Goal: Navigation & Orientation: Find specific page/section

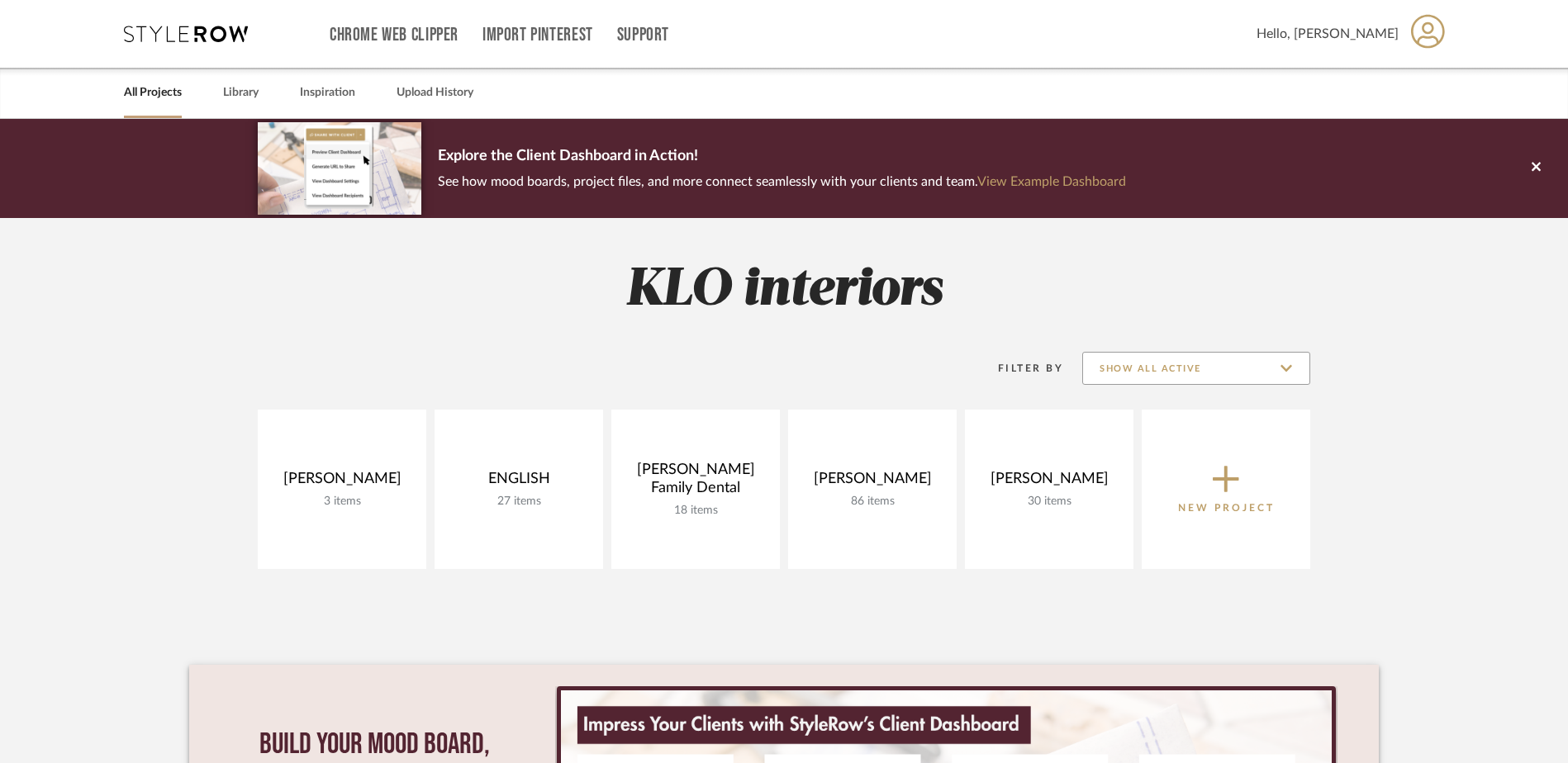
click at [1225, 363] on input "Show All Active" at bounding box center [1195, 368] width 228 height 33
click at [1139, 446] on span "Archived" at bounding box center [1198, 450] width 196 height 14
type input "Archived"
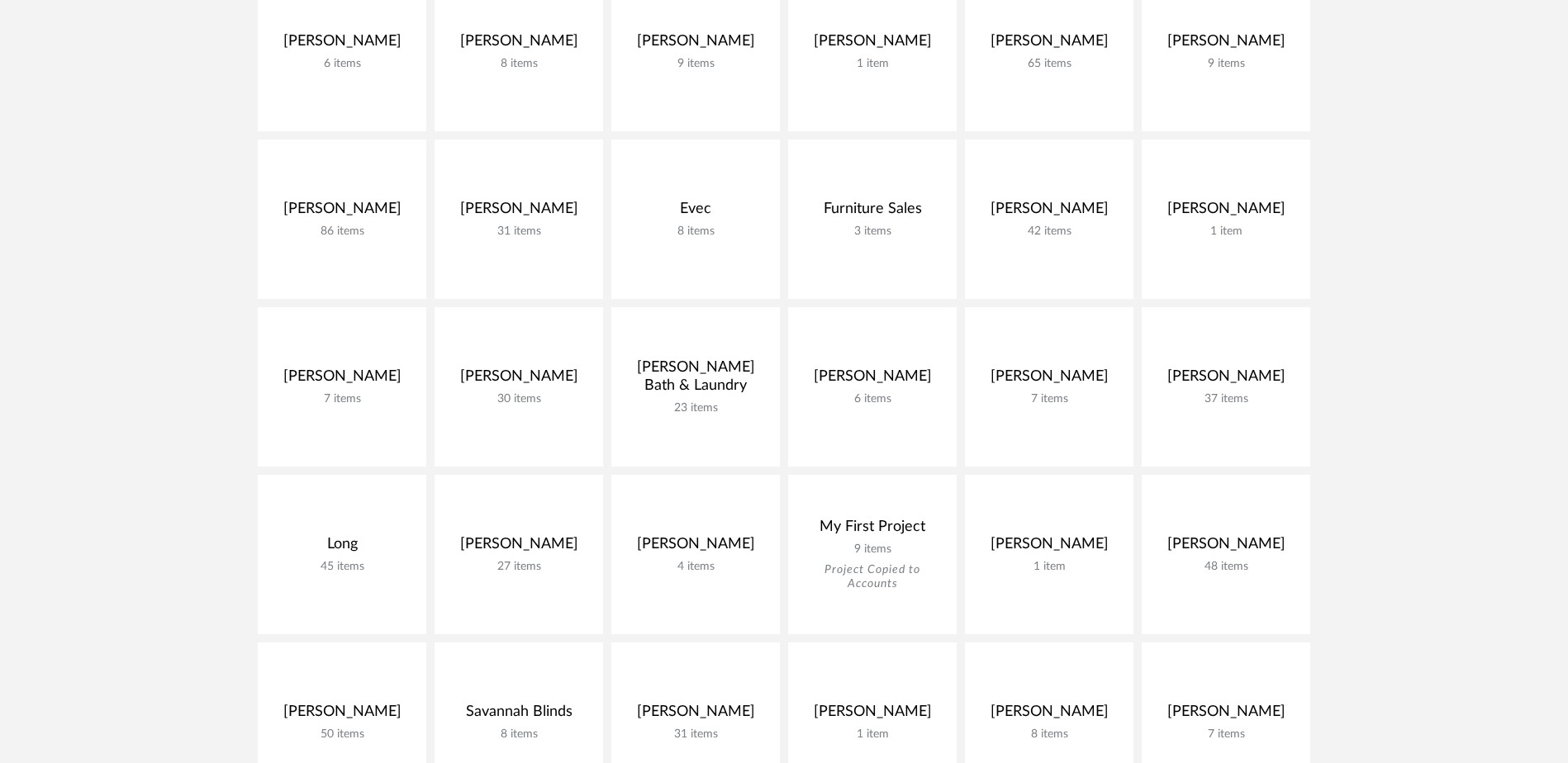
scroll to position [413, 0]
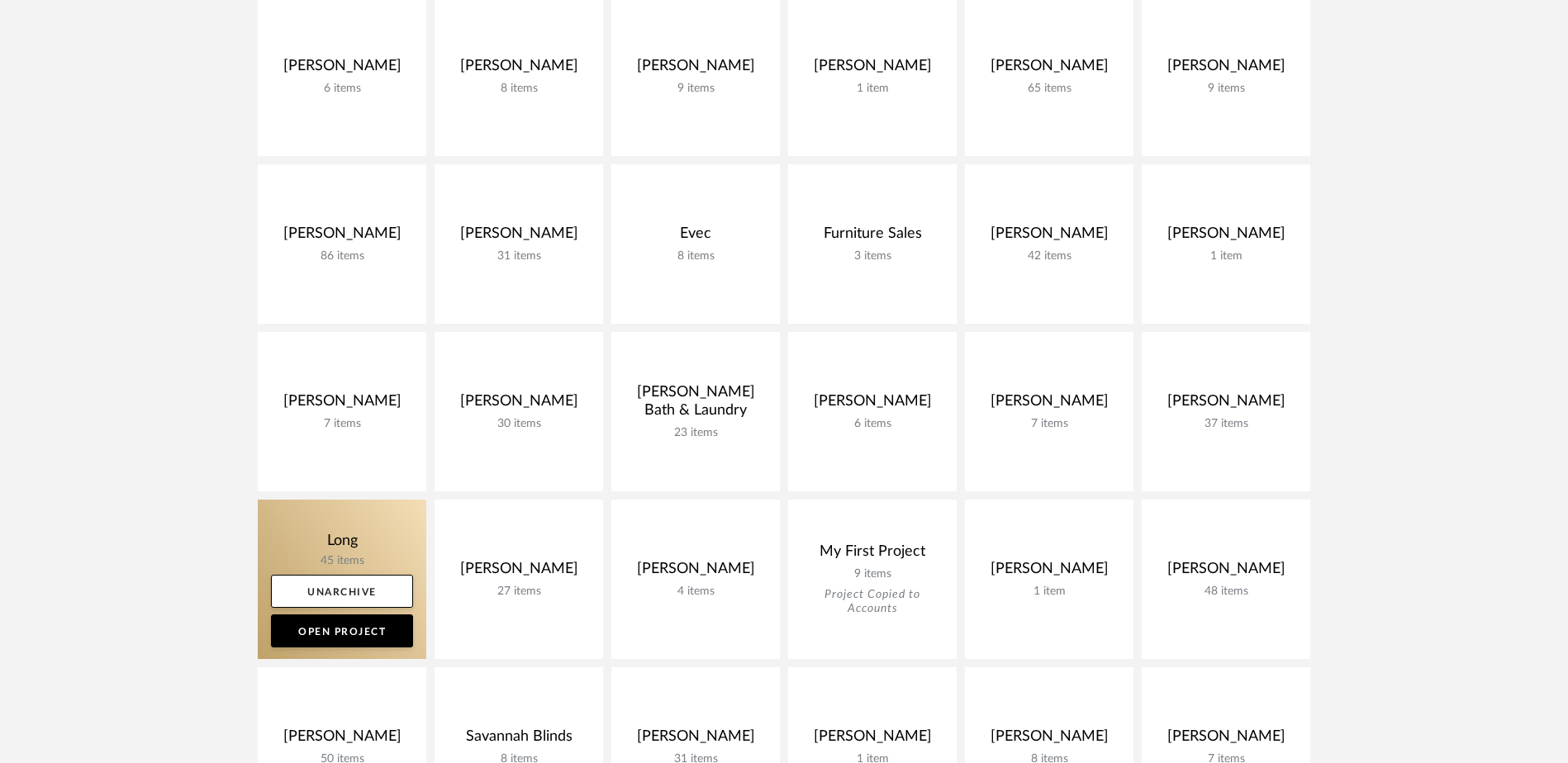
click at [321, 539] on link at bounding box center [341, 579] width 168 height 159
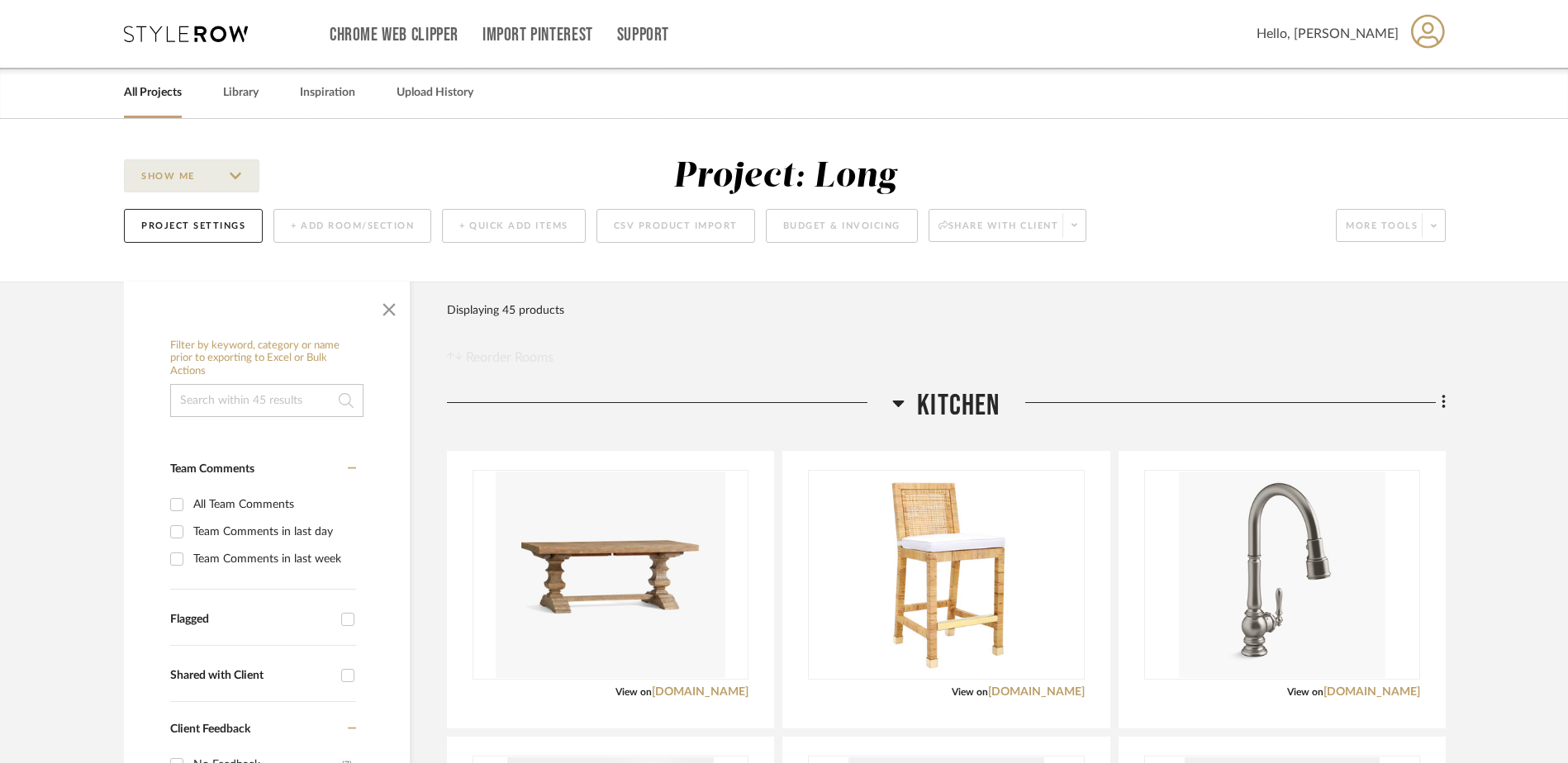
scroll to position [166, 0]
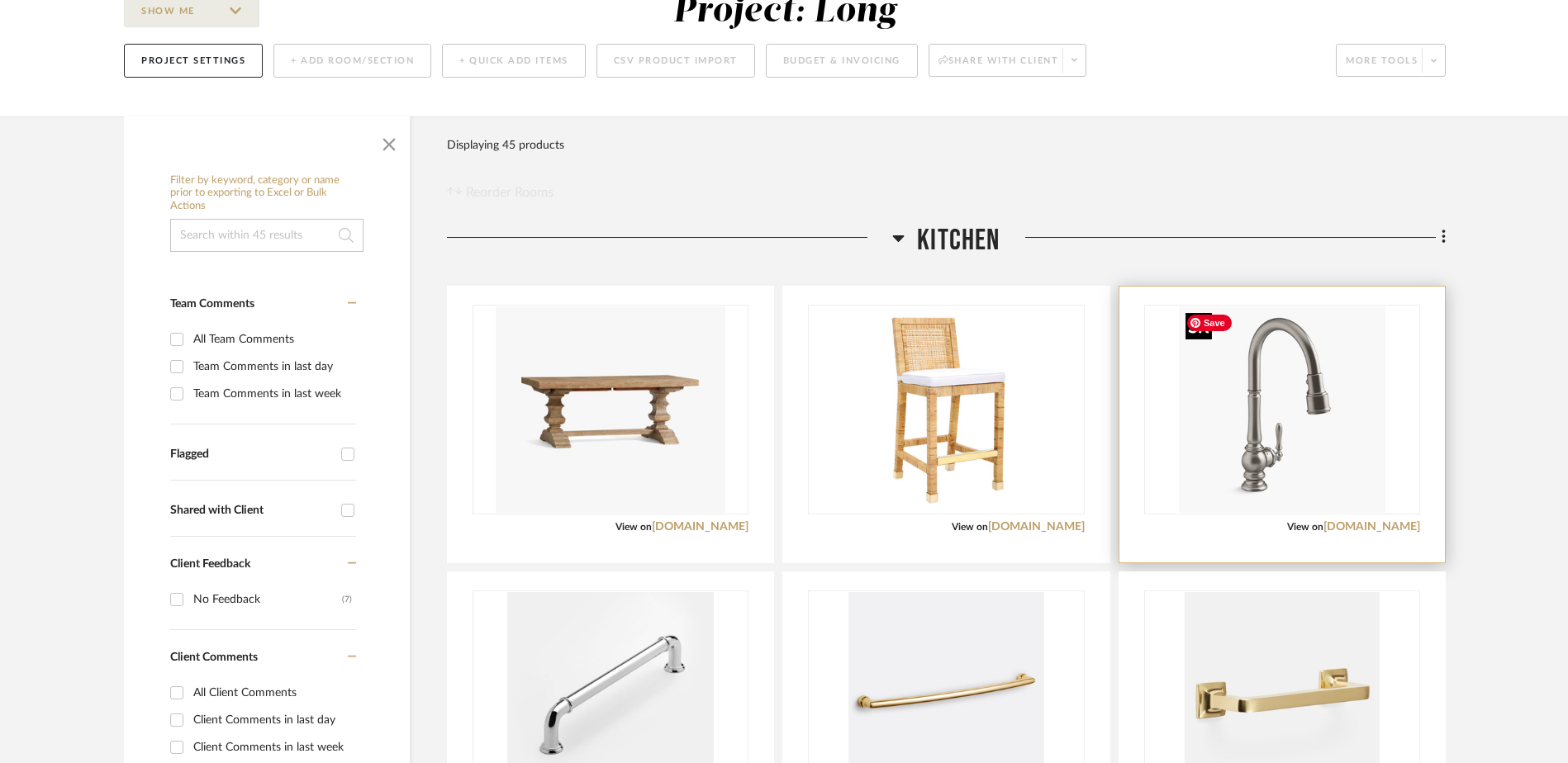
click at [1271, 437] on img "0" at bounding box center [1282, 408] width 206 height 206
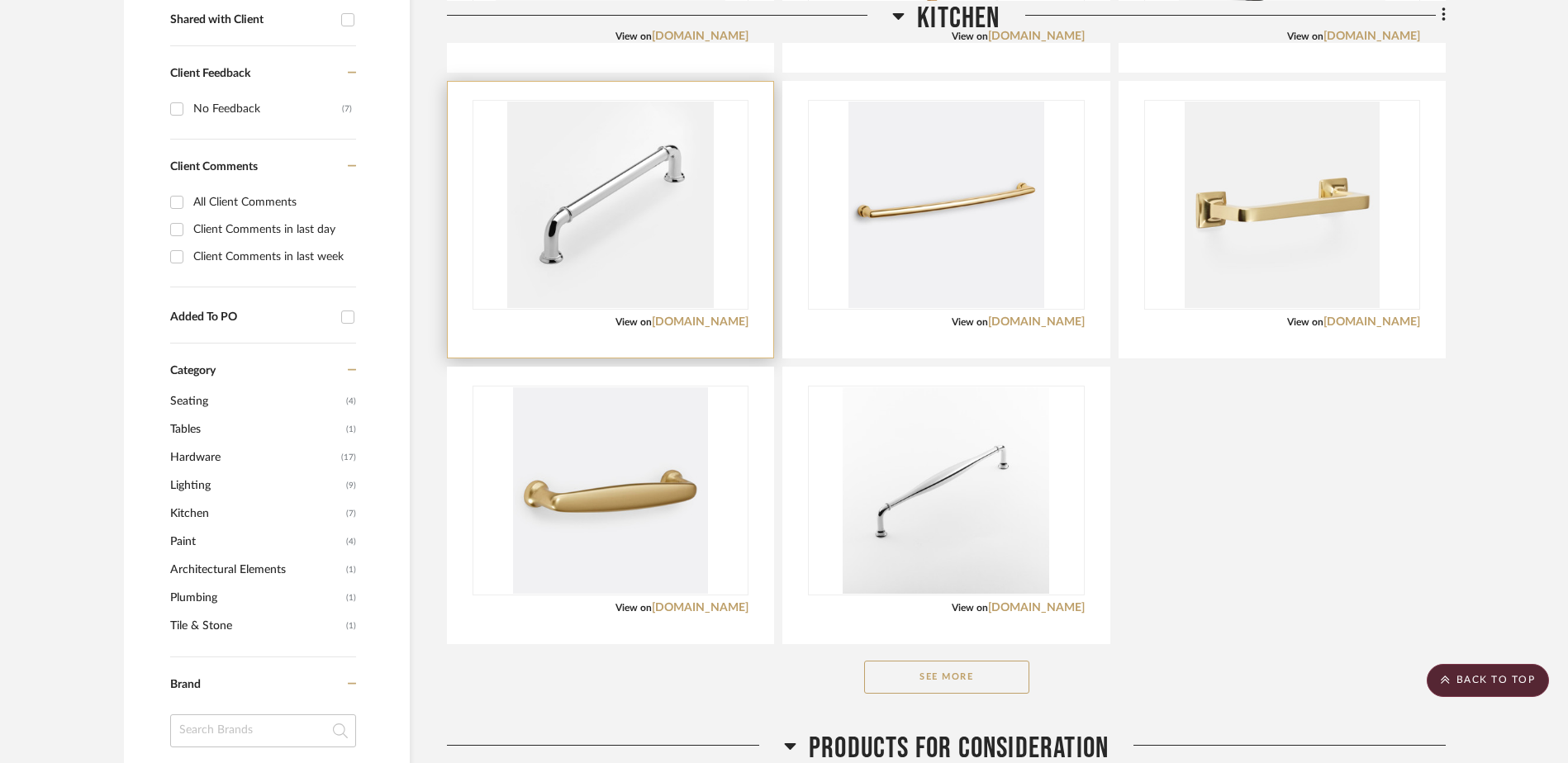
scroll to position [660, 0]
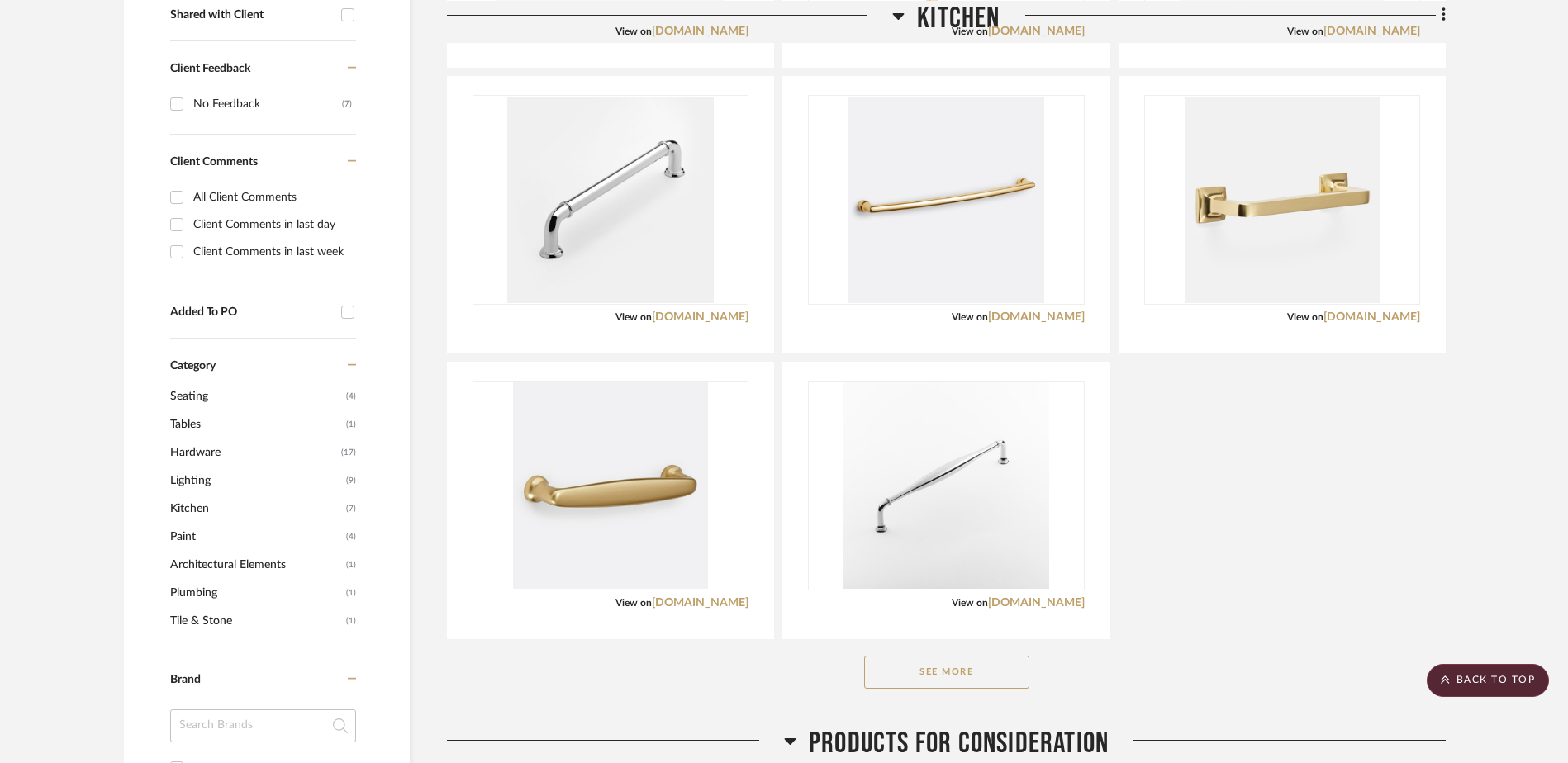
click at [952, 662] on button "See More" at bounding box center [947, 672] width 166 height 33
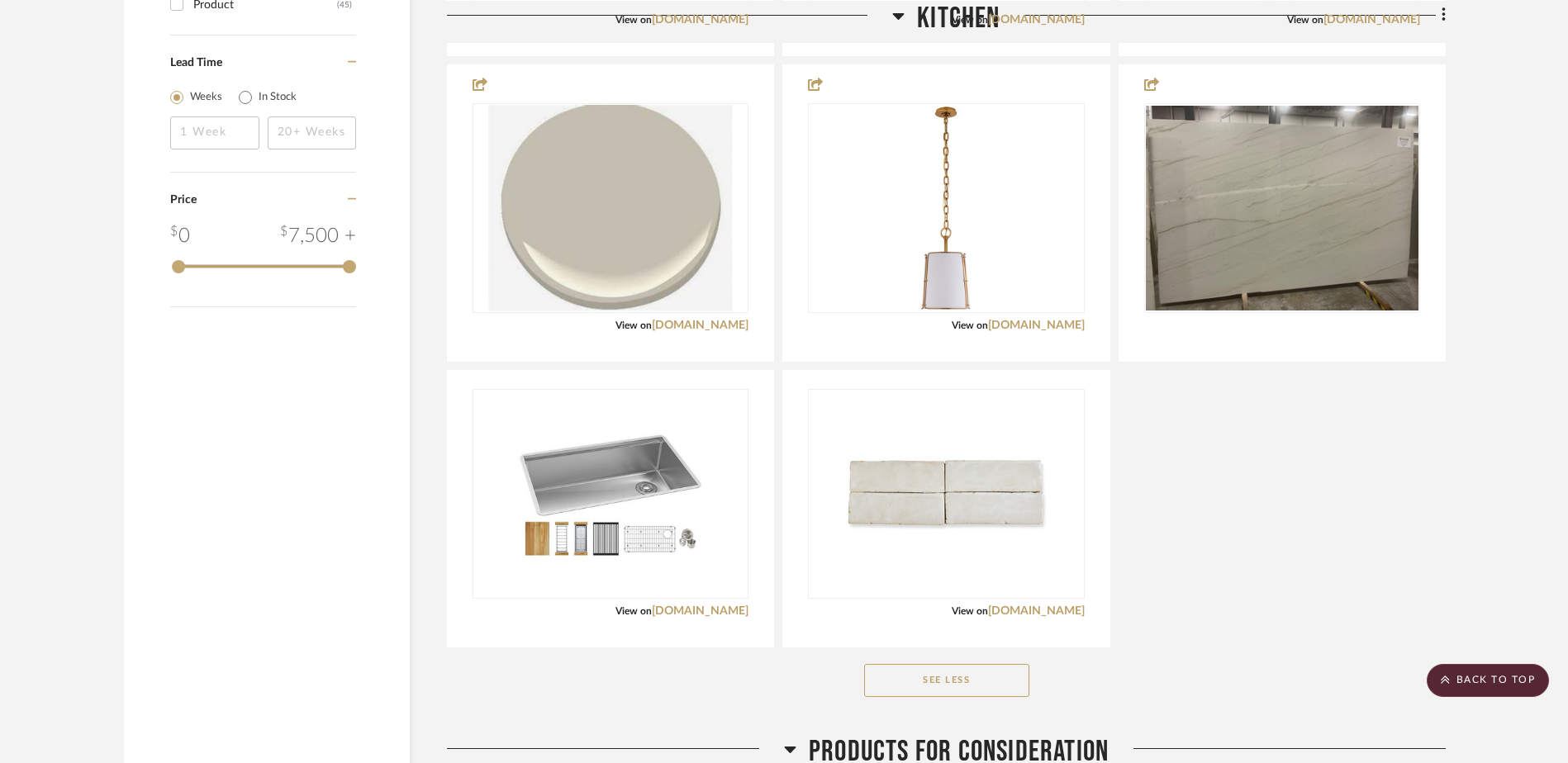
scroll to position [2147, 0]
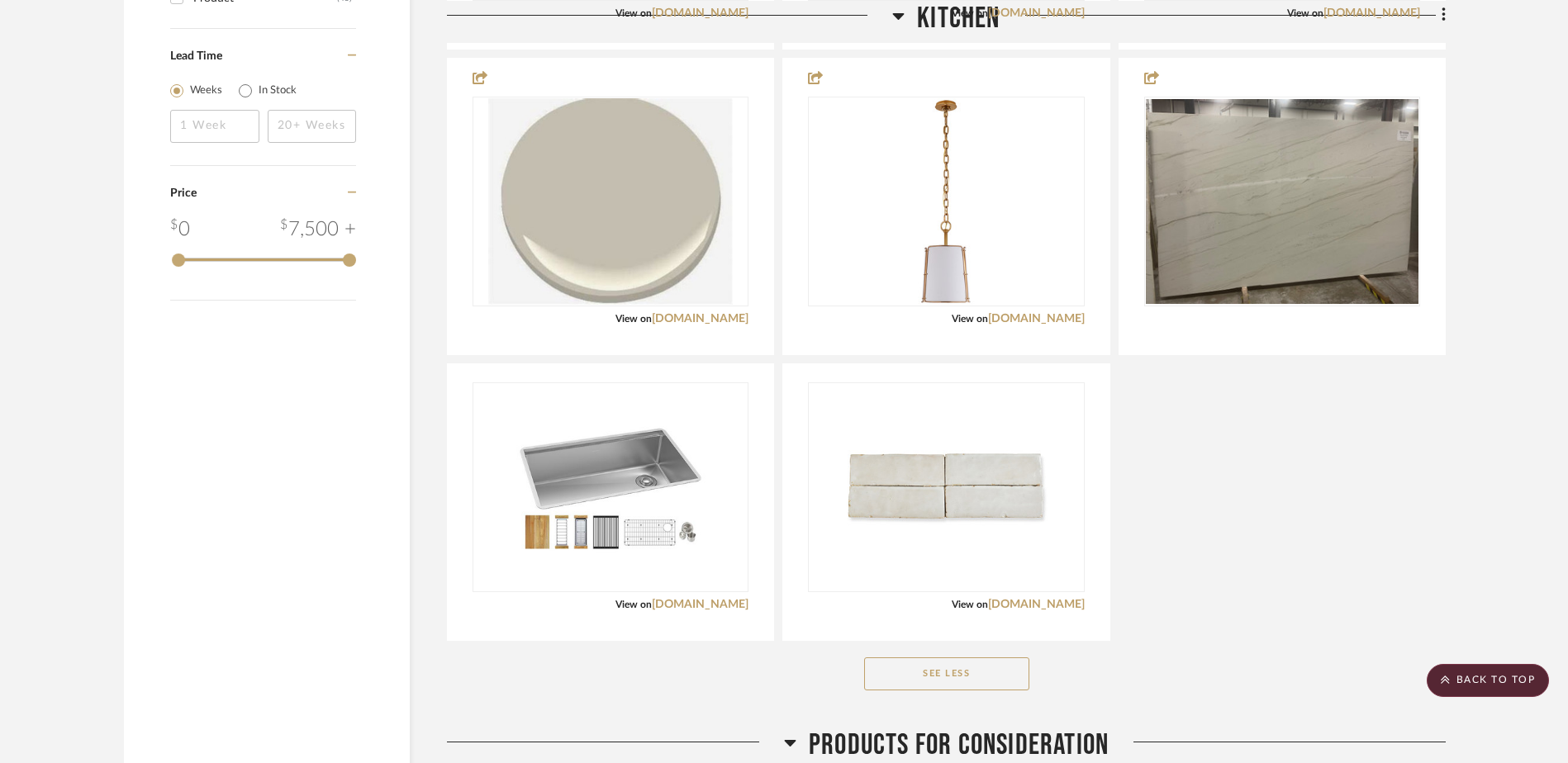
click at [971, 678] on button "See Less" at bounding box center [947, 674] width 166 height 33
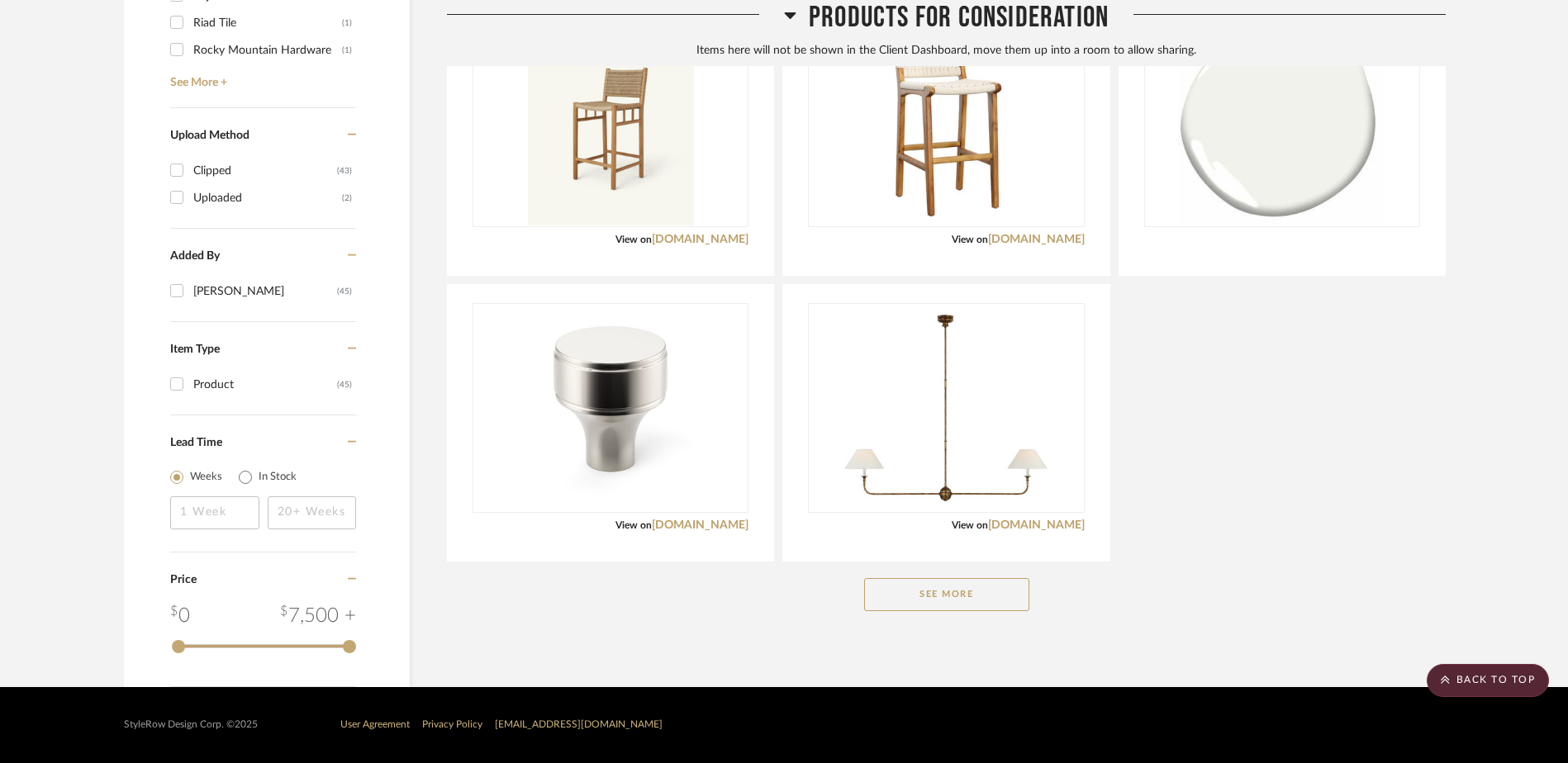
scroll to position [1761, 0]
click at [969, 596] on button "See More" at bounding box center [947, 594] width 166 height 33
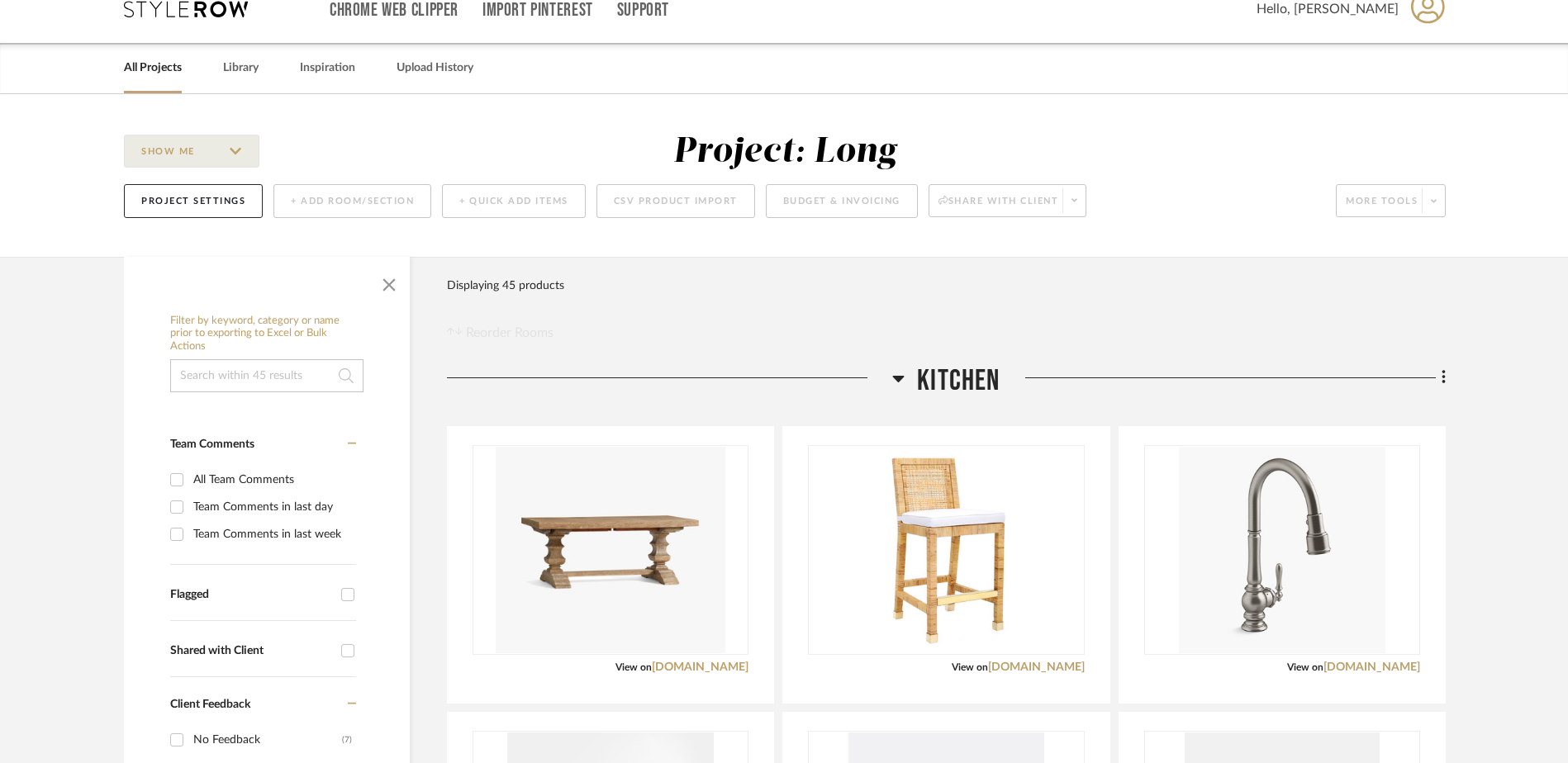
scroll to position [273, 0]
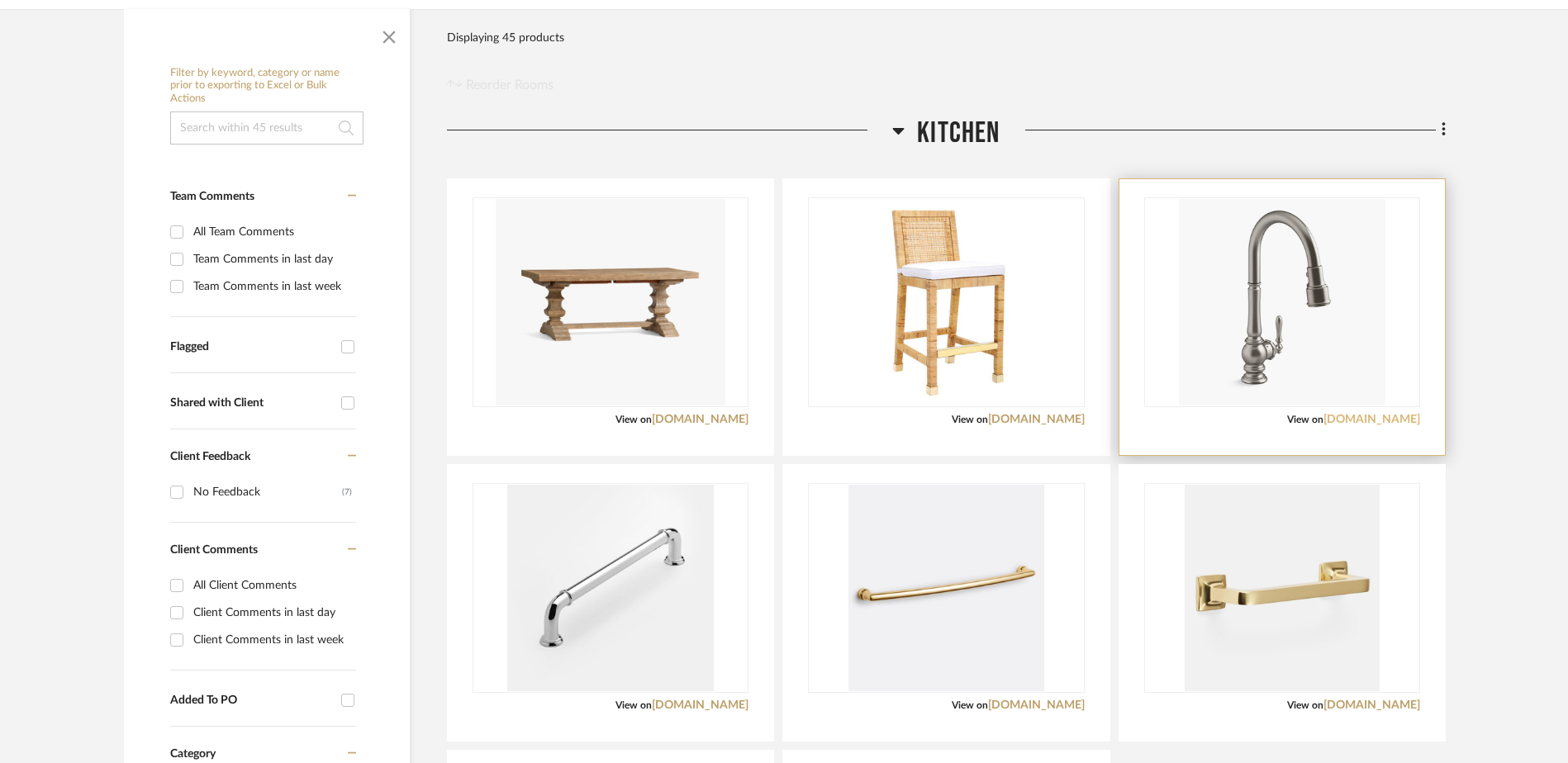
click at [1390, 417] on link "[DOMAIN_NAME]" at bounding box center [1371, 419] width 96 height 12
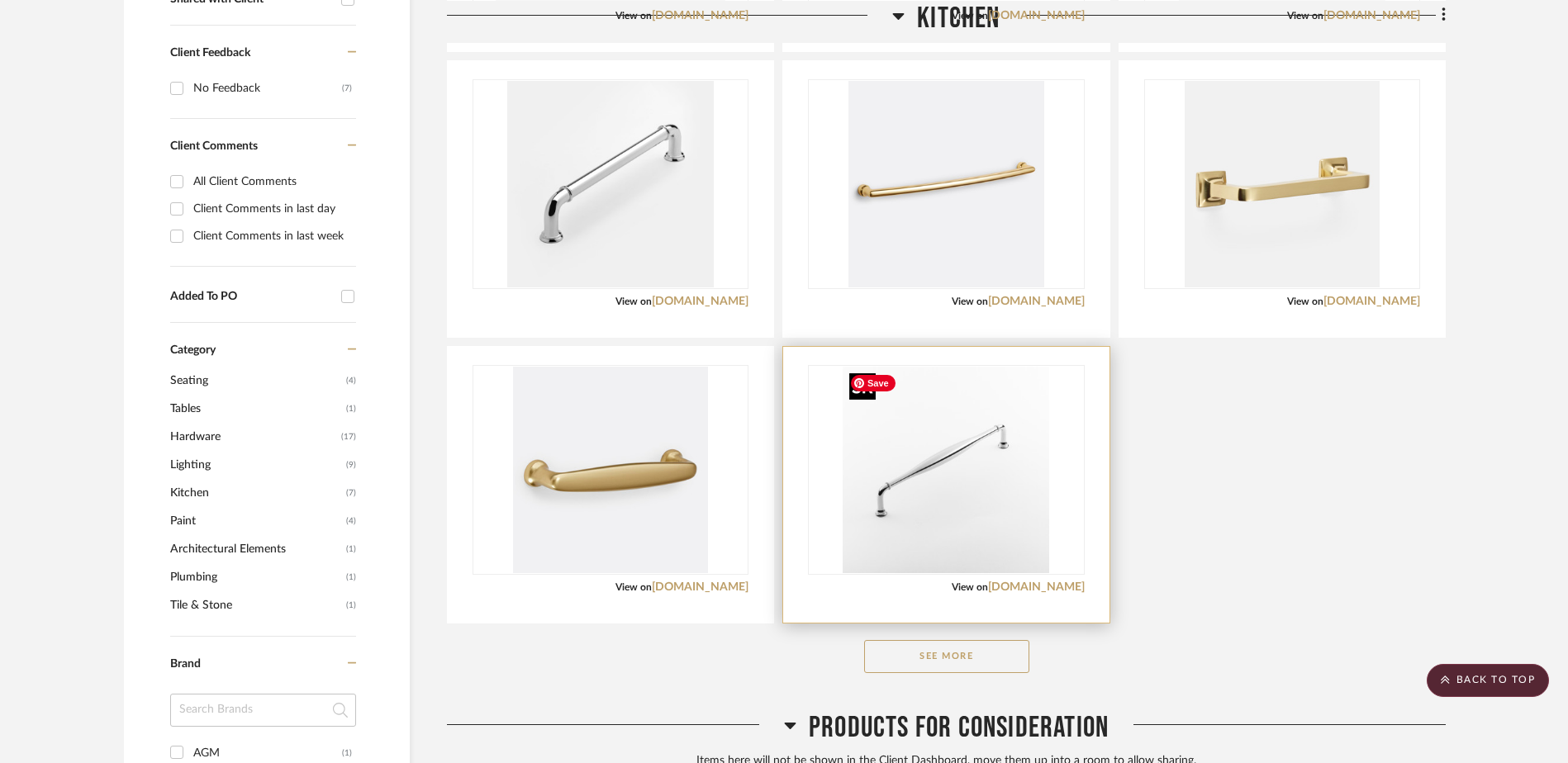
scroll to position [768, 0]
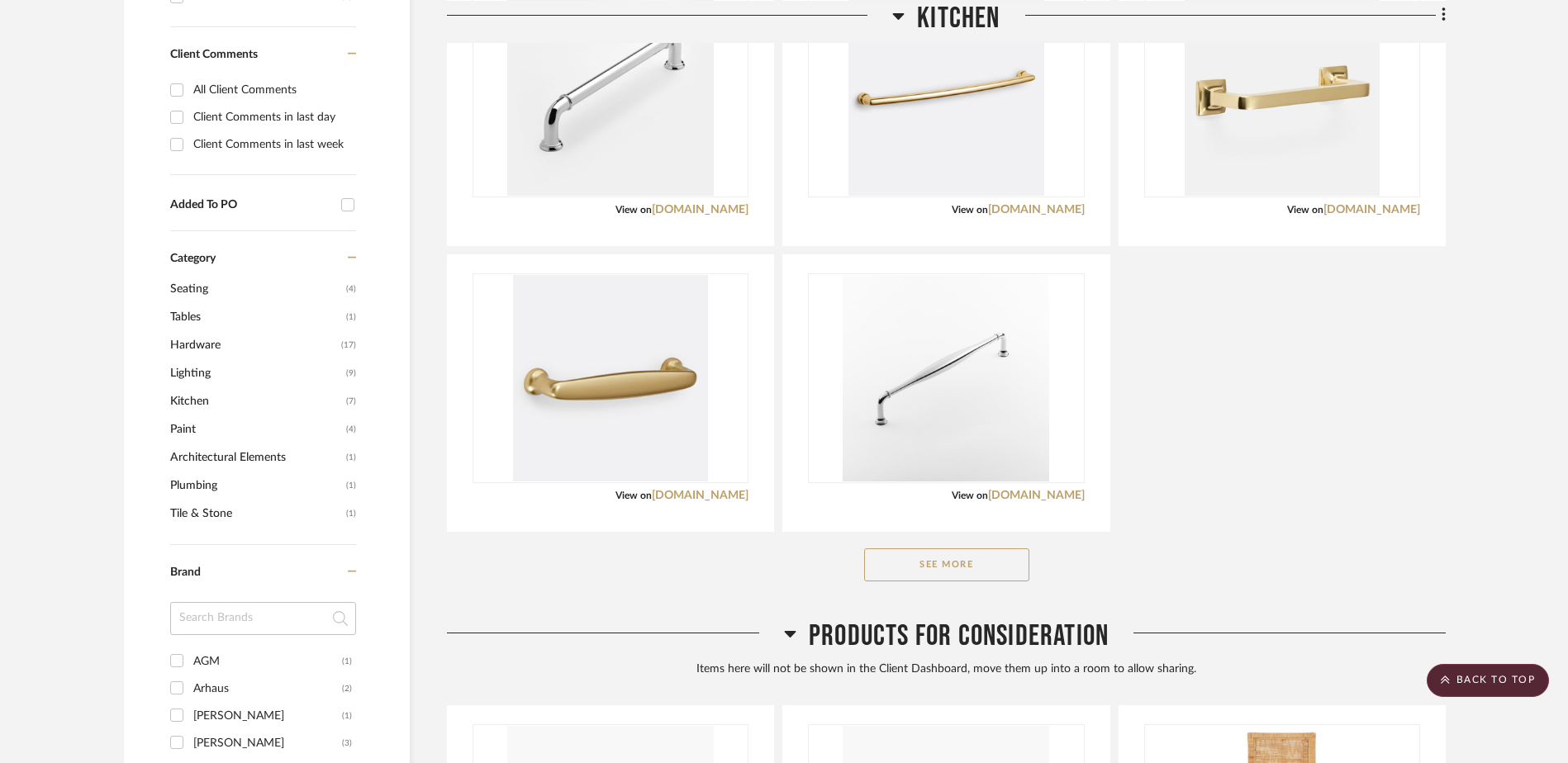
click at [906, 561] on button "See More" at bounding box center [947, 564] width 166 height 33
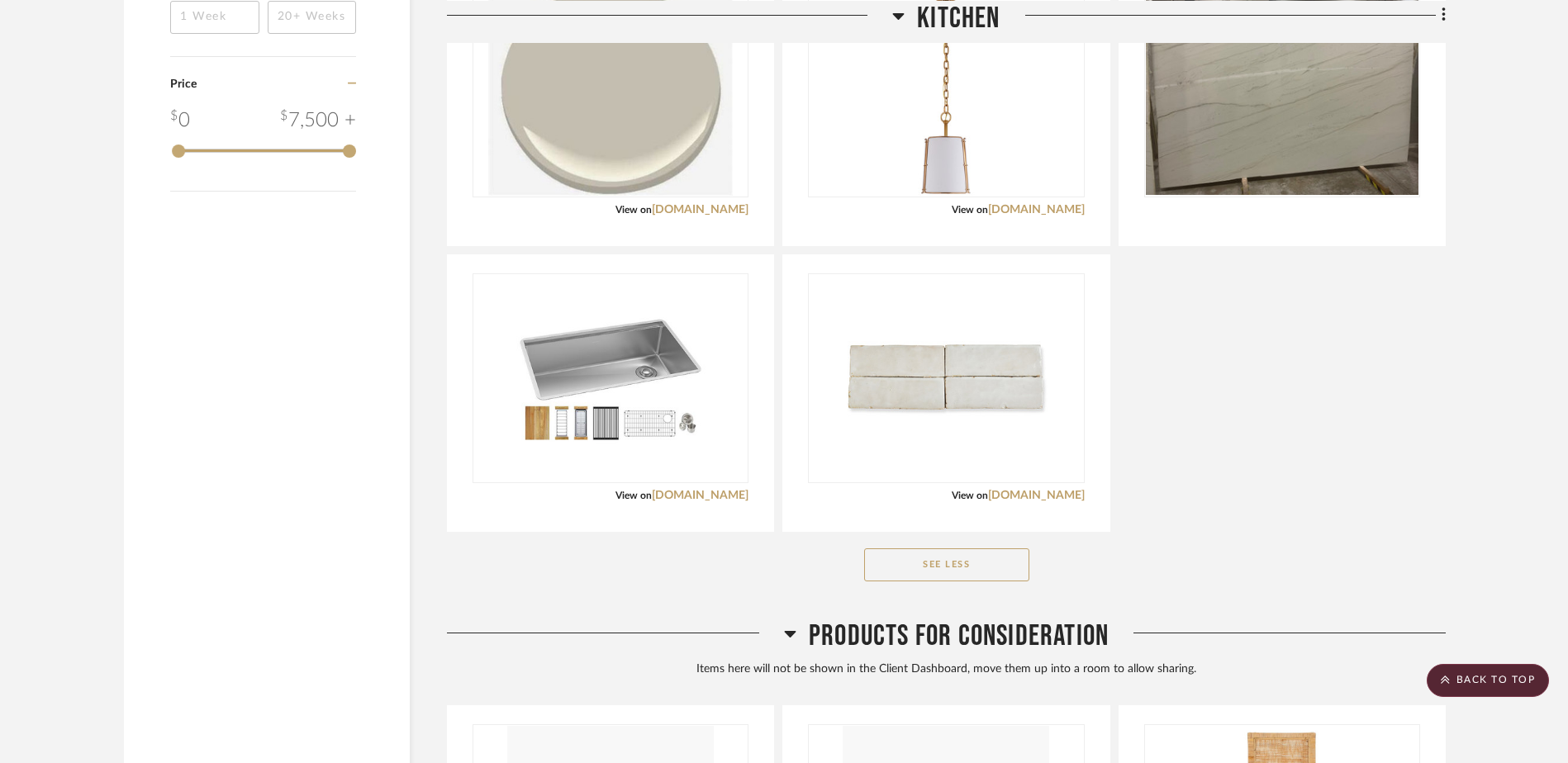
scroll to position [2254, 0]
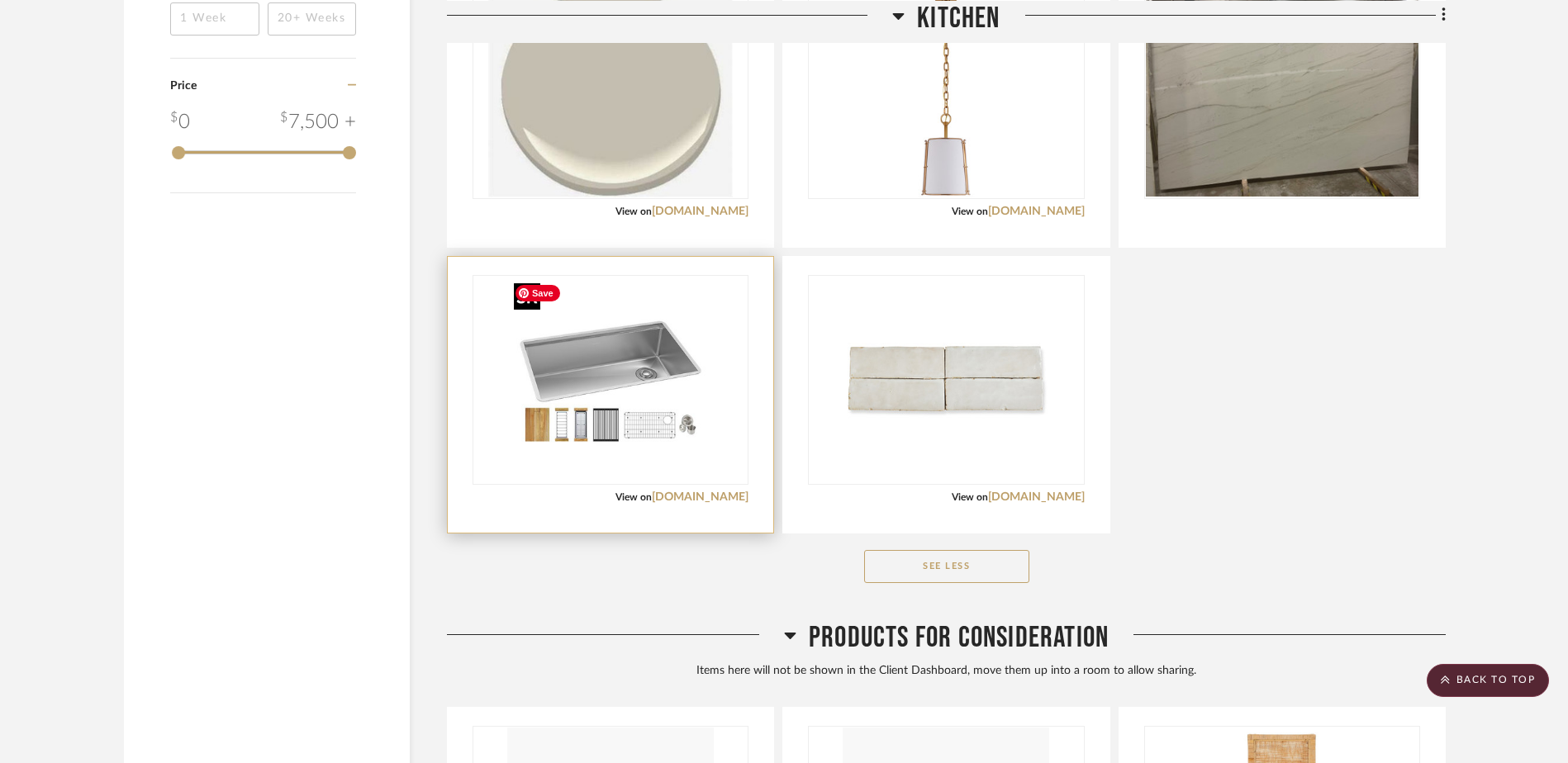
click at [586, 397] on img "0" at bounding box center [610, 379] width 206 height 206
click at [725, 501] on link "[DOMAIN_NAME]" at bounding box center [699, 497] width 96 height 12
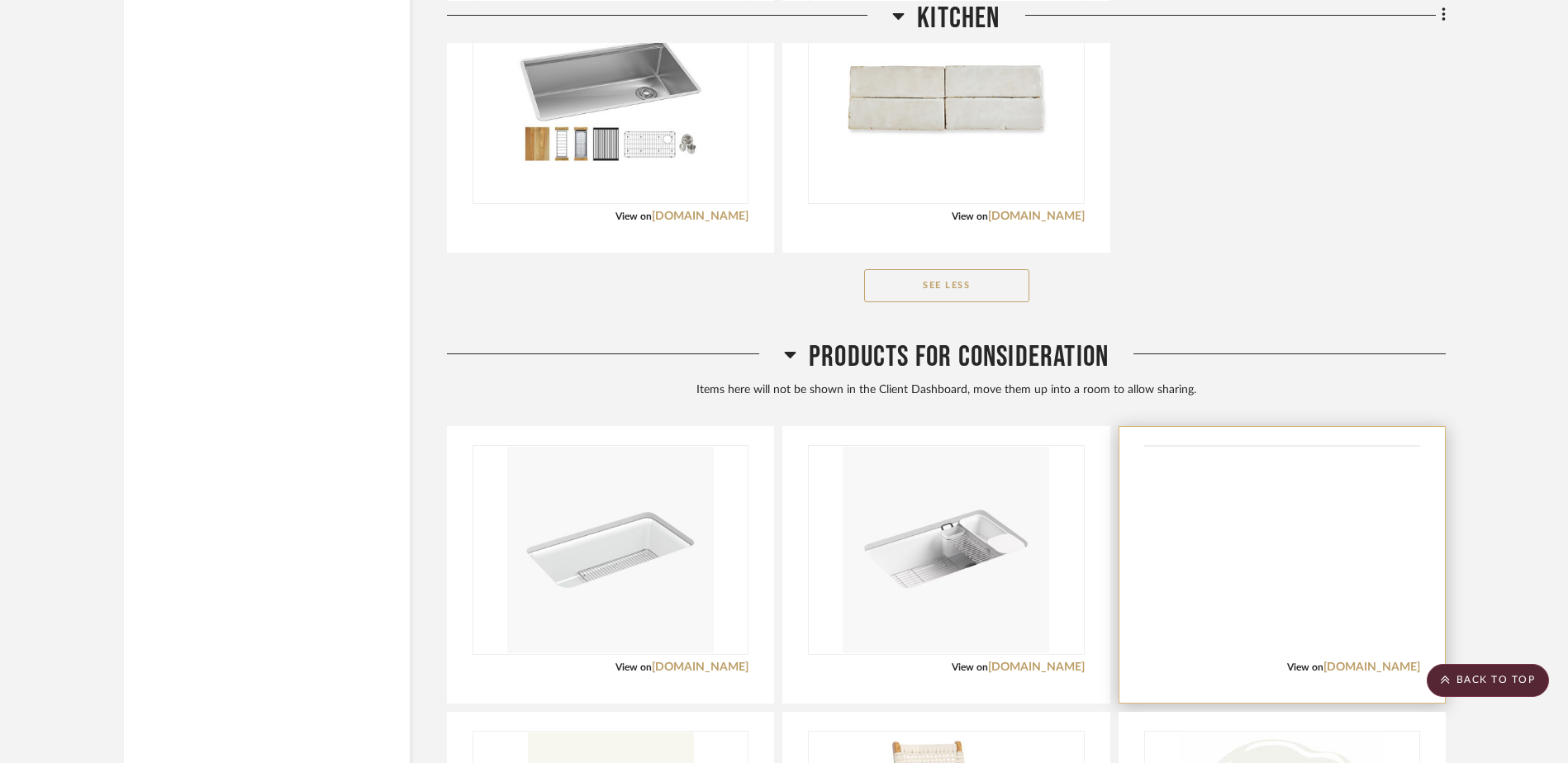
scroll to position [2585, 0]
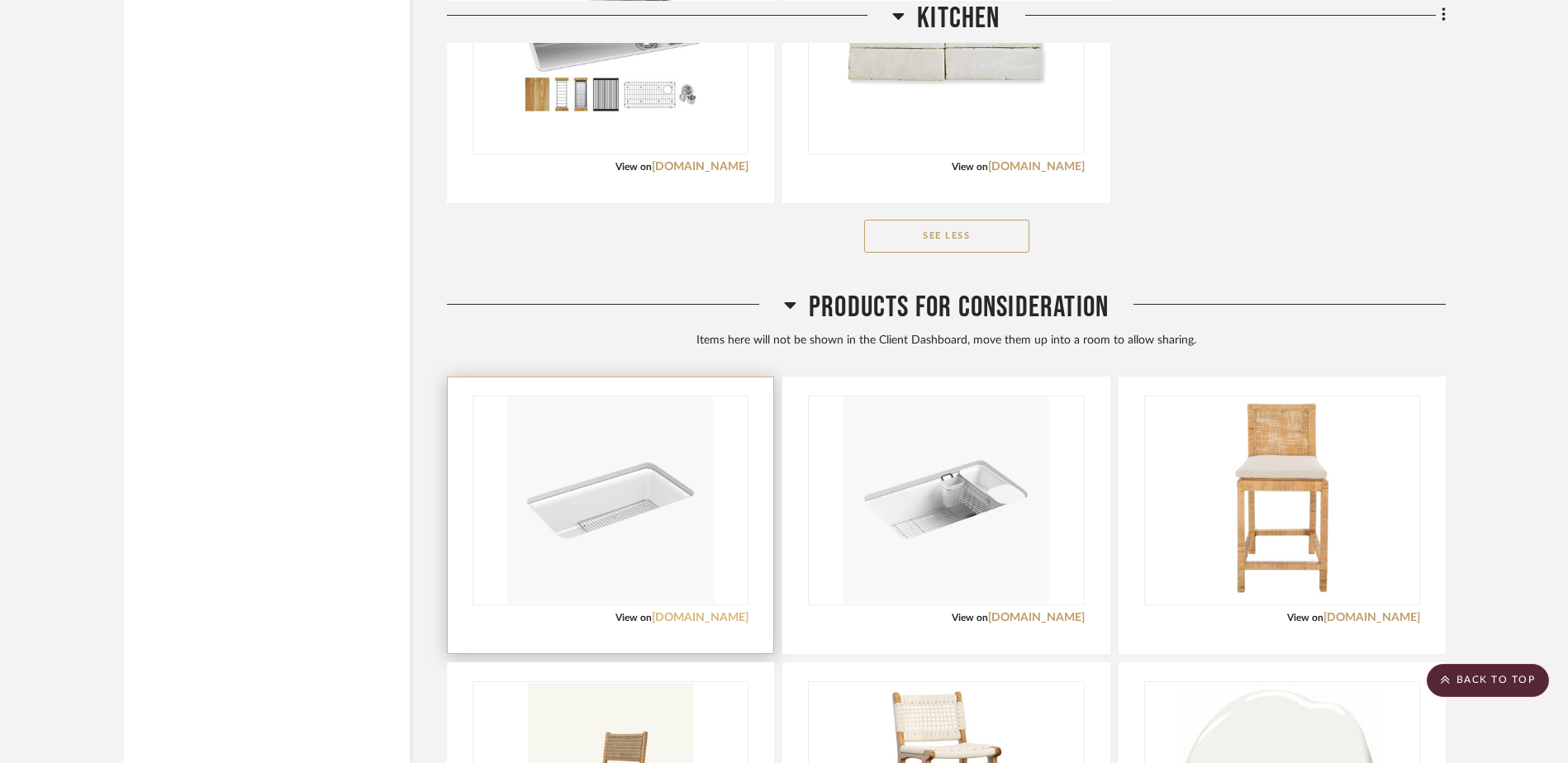
click at [723, 618] on link "[DOMAIN_NAME]" at bounding box center [699, 617] width 96 height 12
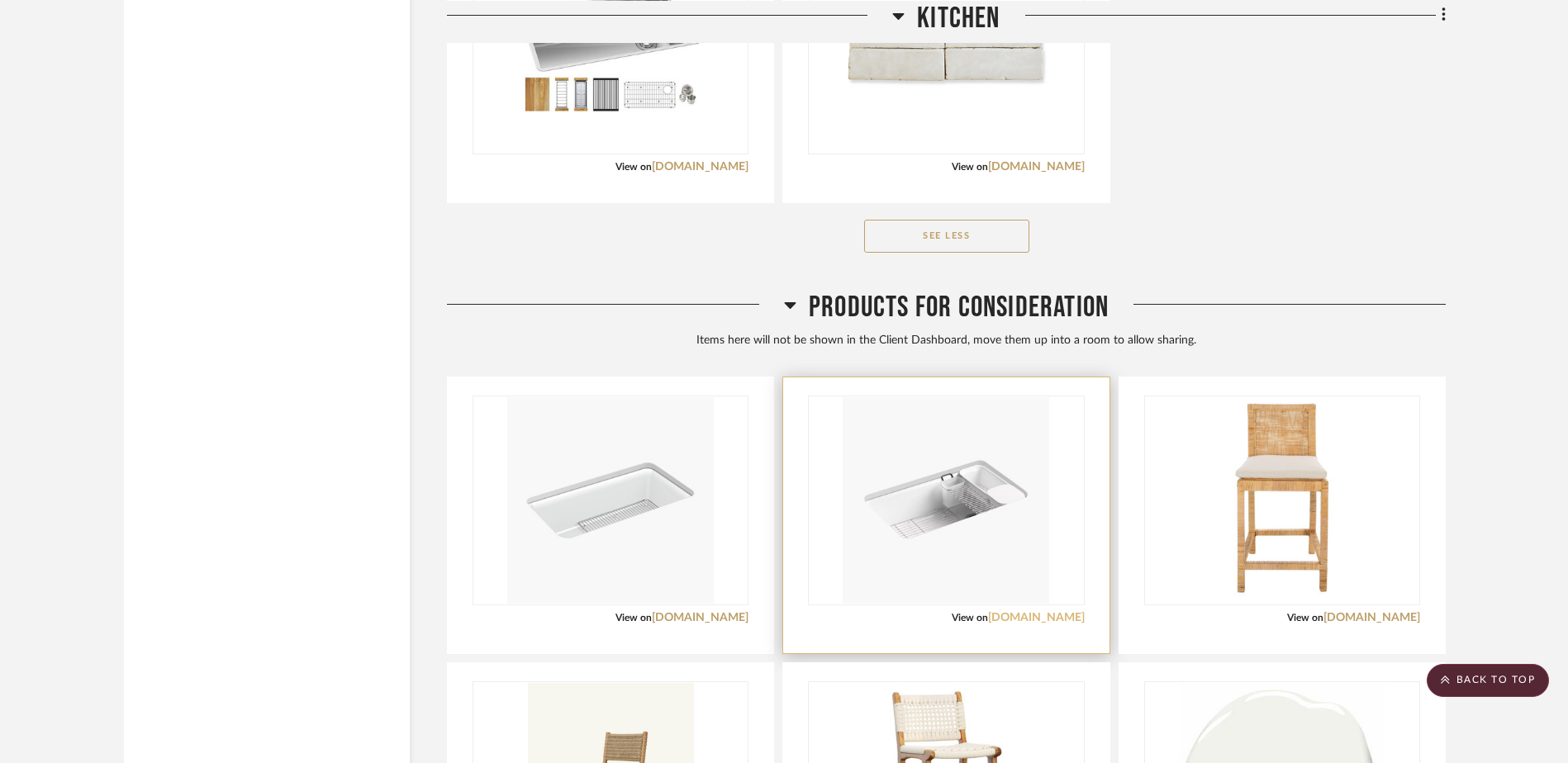
click at [1043, 617] on link "[DOMAIN_NAME]" at bounding box center [1036, 617] width 96 height 12
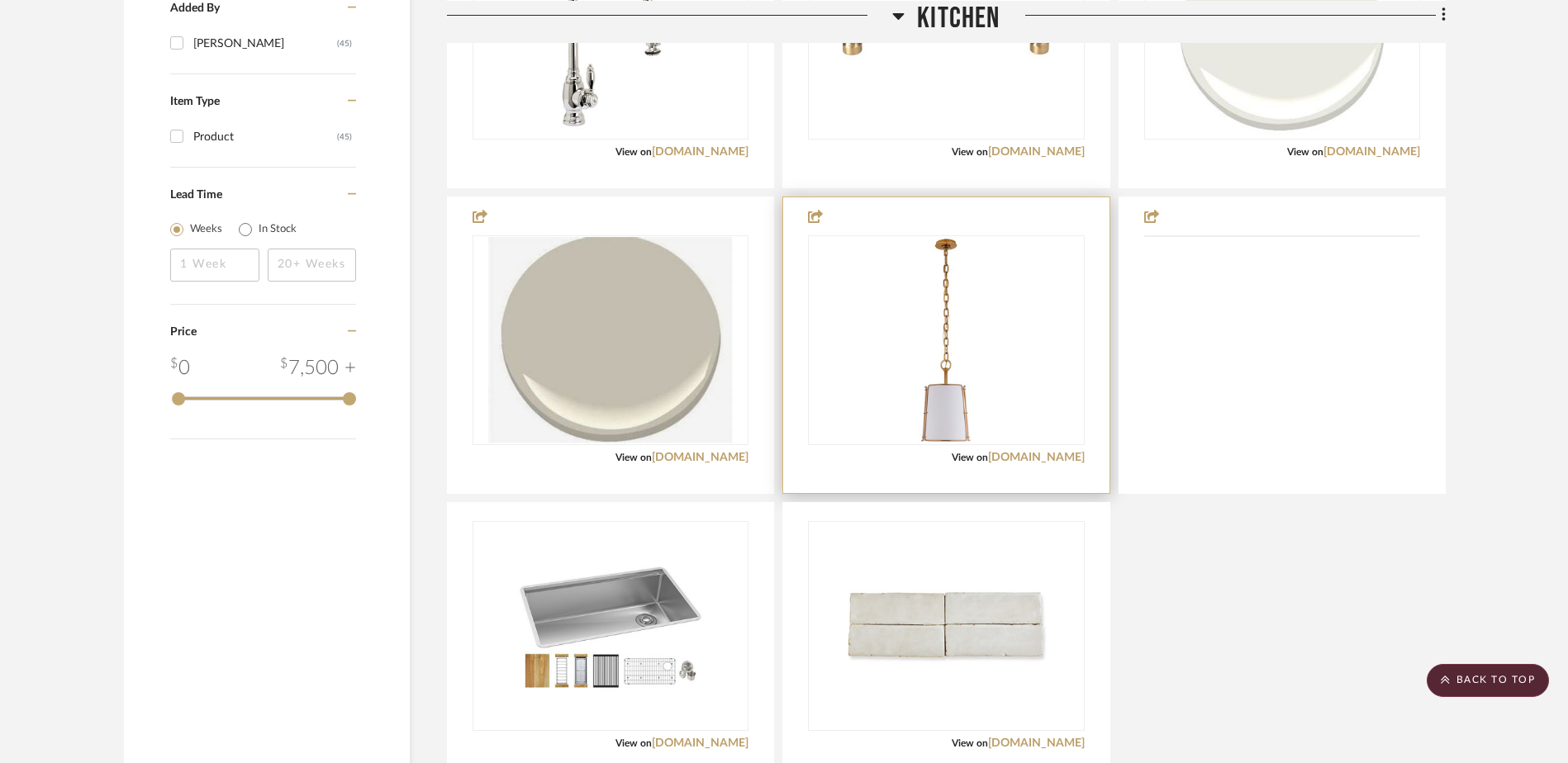
scroll to position [2006, 0]
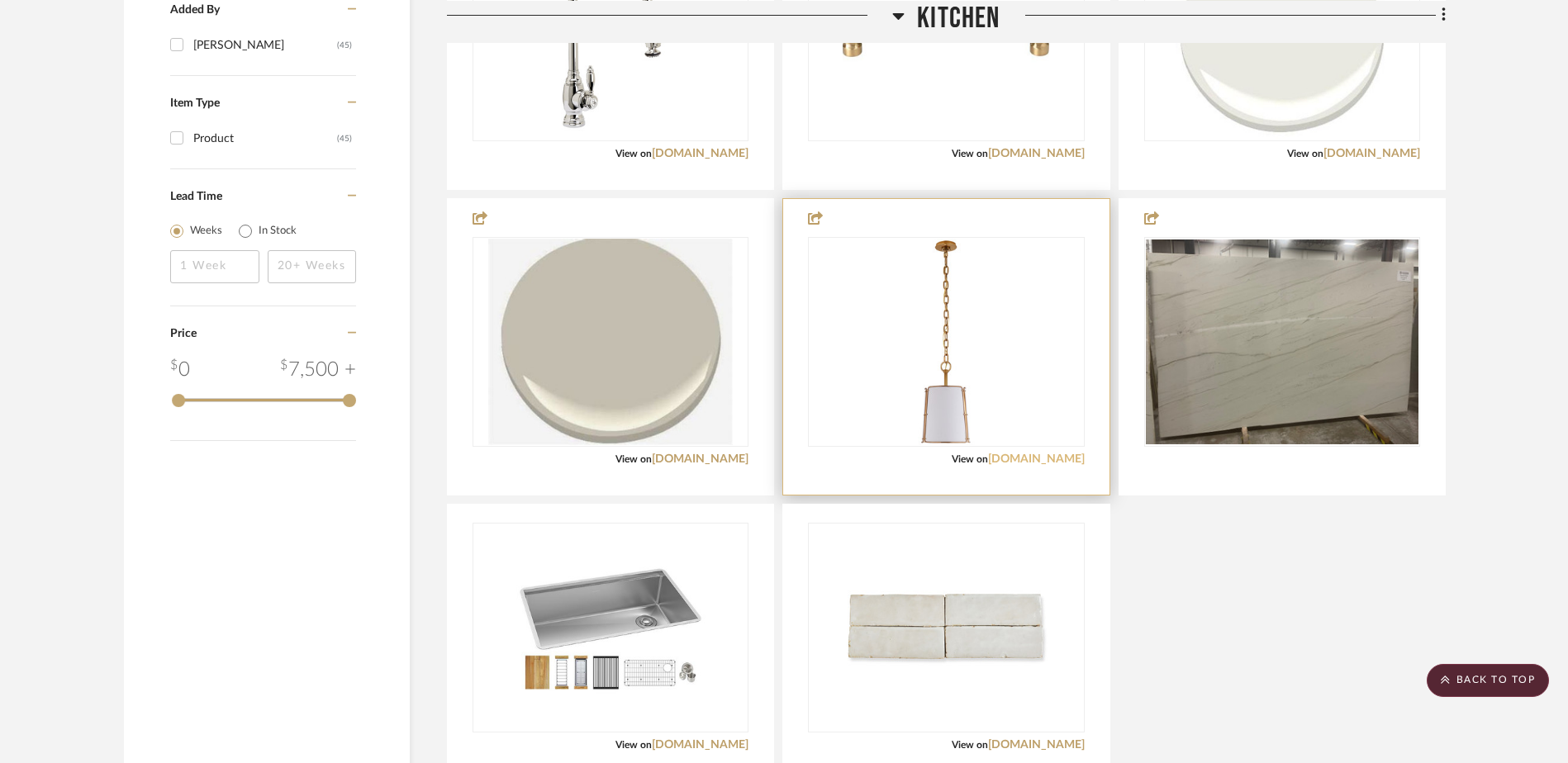
click at [1027, 457] on link "[DOMAIN_NAME]" at bounding box center [1036, 459] width 96 height 12
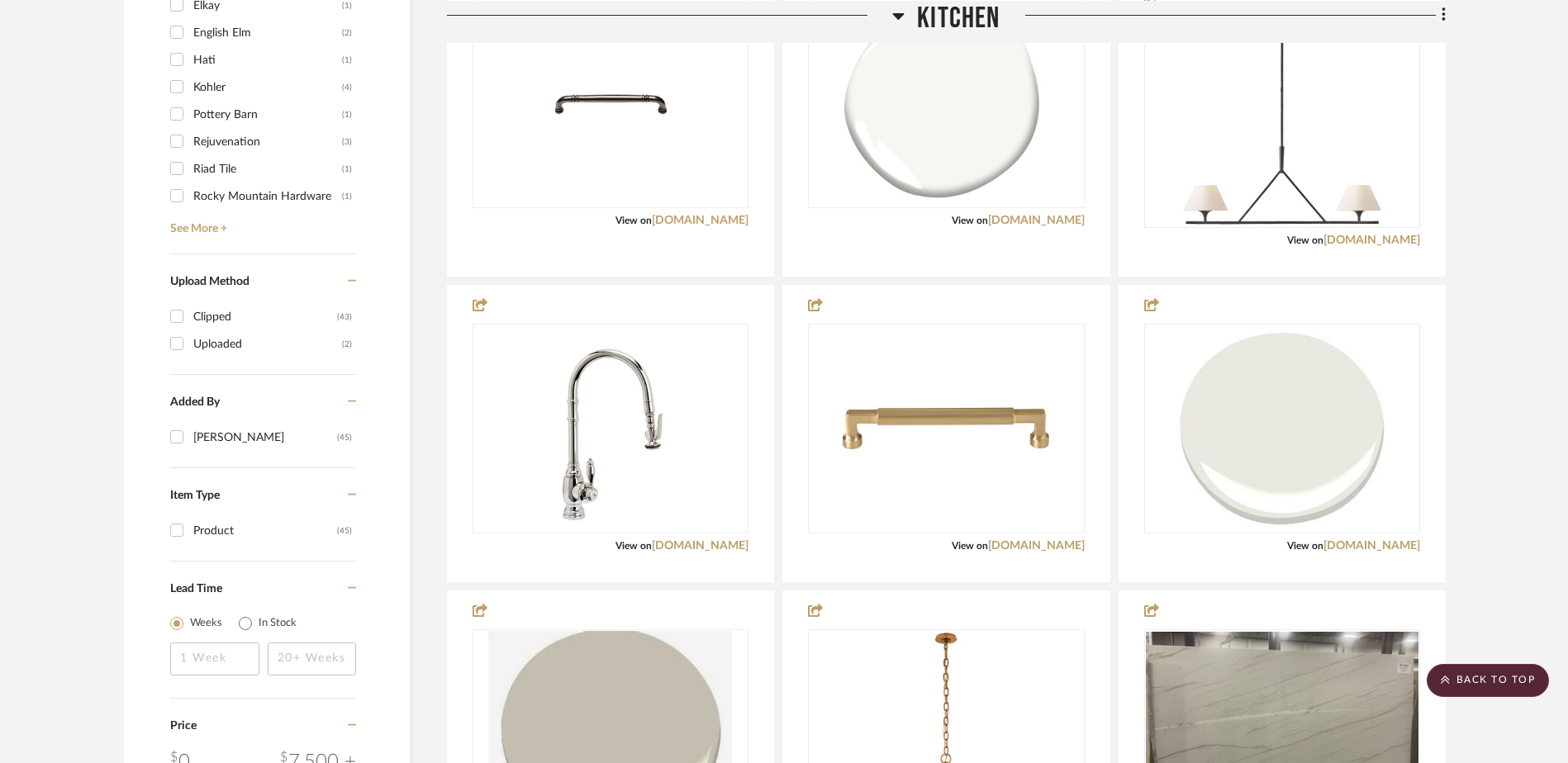
scroll to position [1511, 0]
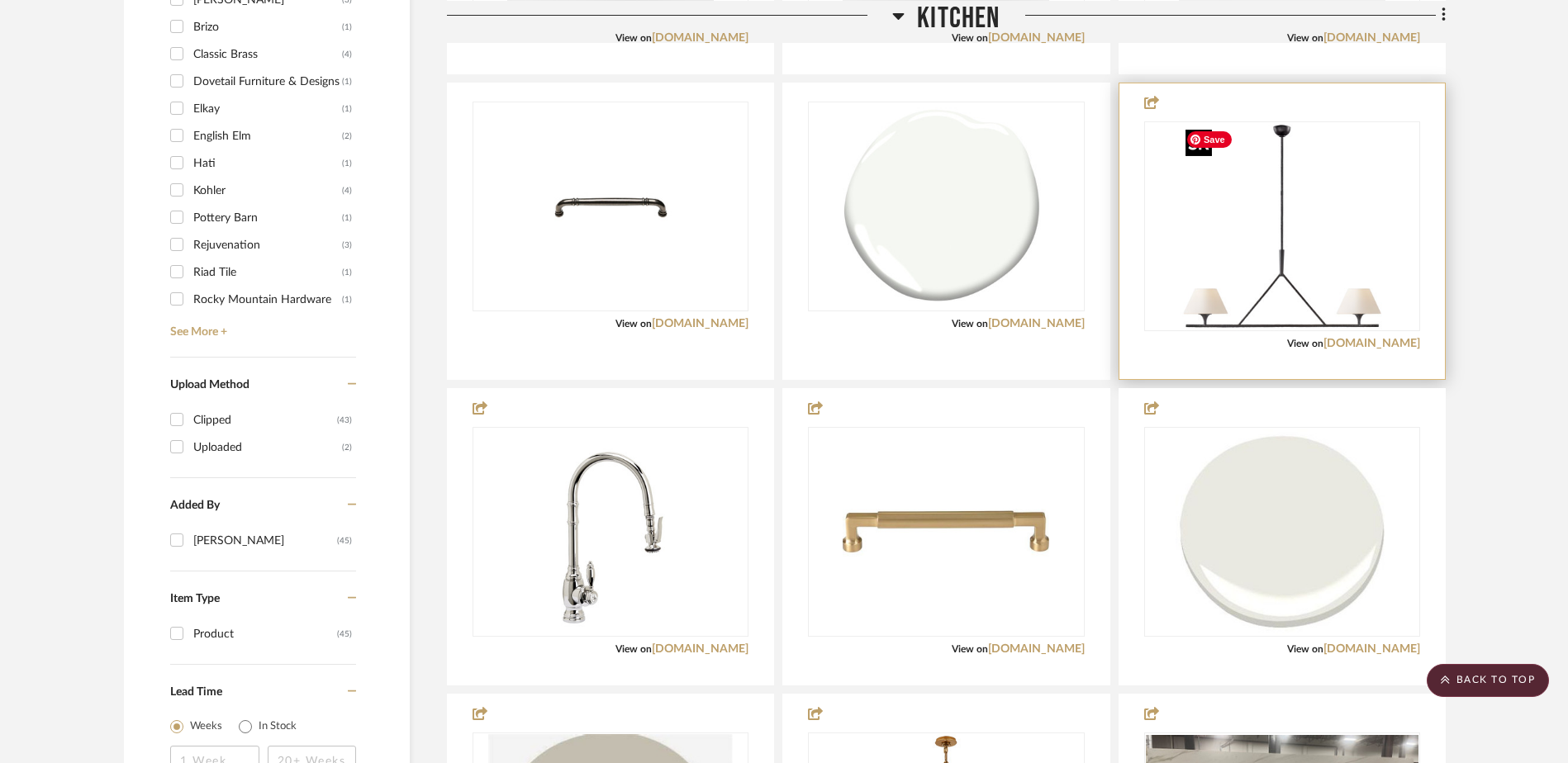
click at [1289, 296] on img "0" at bounding box center [1282, 226] width 206 height 206
click at [1336, 341] on link "[DOMAIN_NAME]" at bounding box center [1371, 343] width 96 height 12
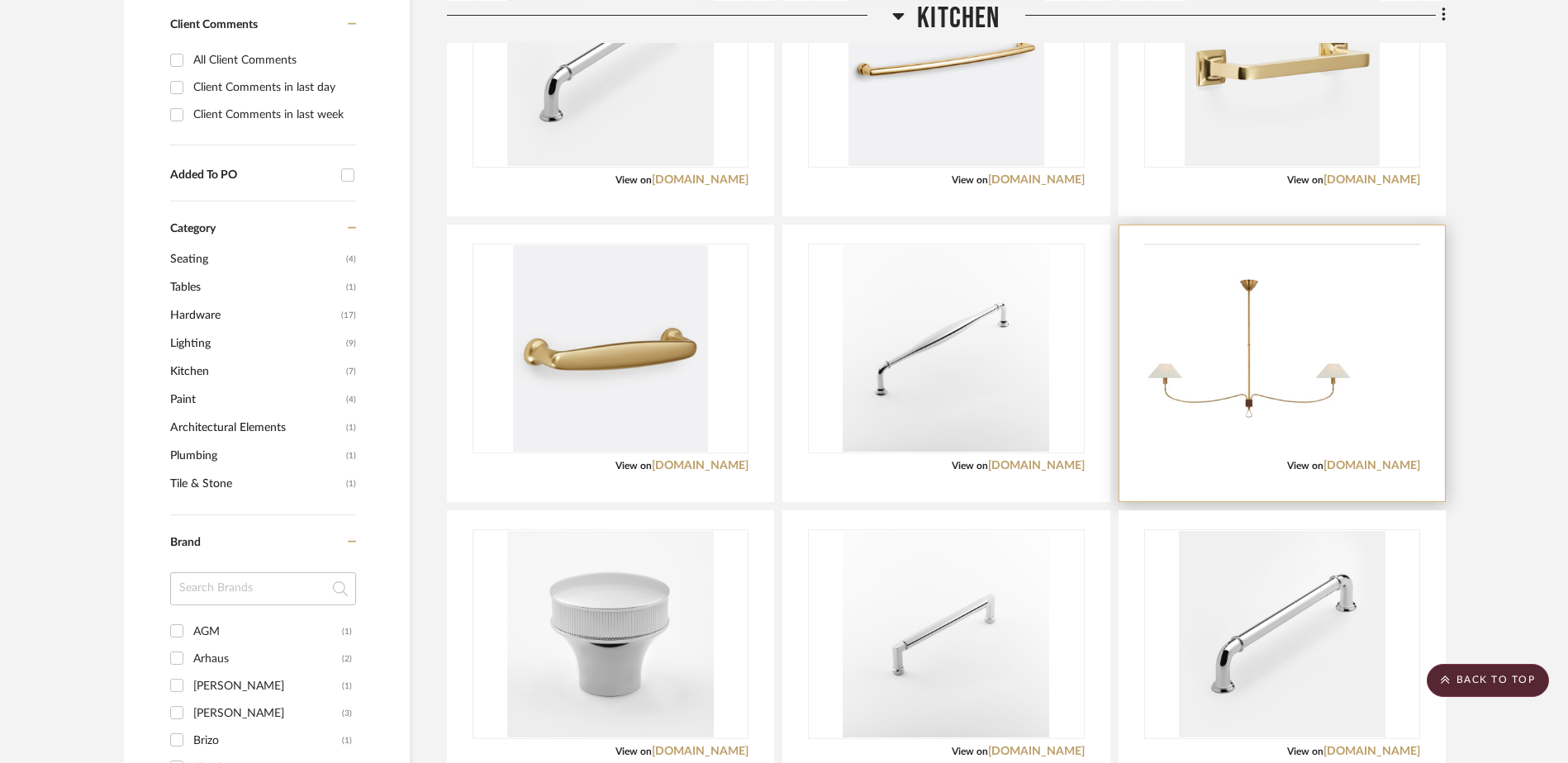
scroll to position [686, 0]
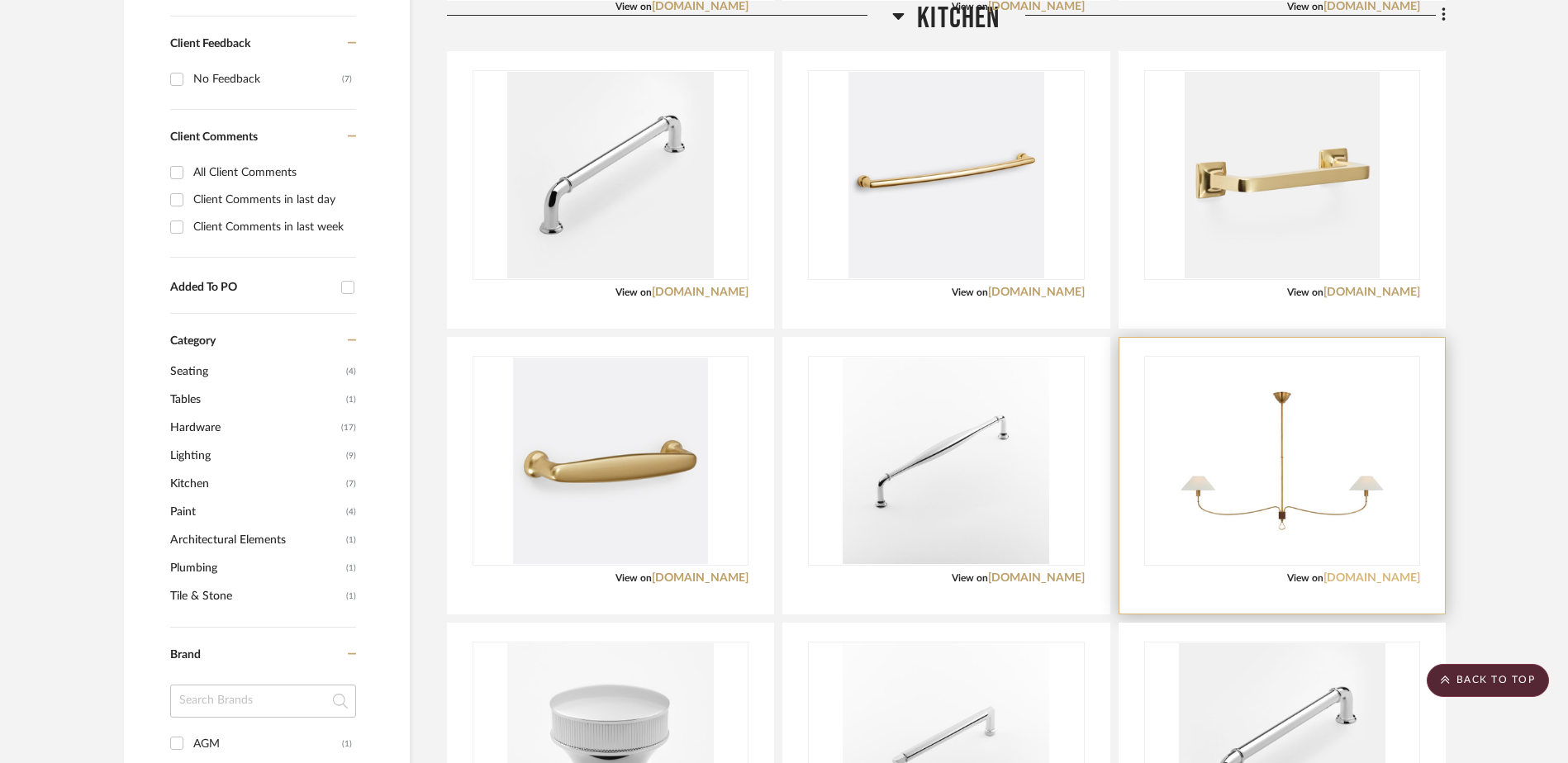
click at [1389, 579] on link "[DOMAIN_NAME]" at bounding box center [1371, 578] width 96 height 12
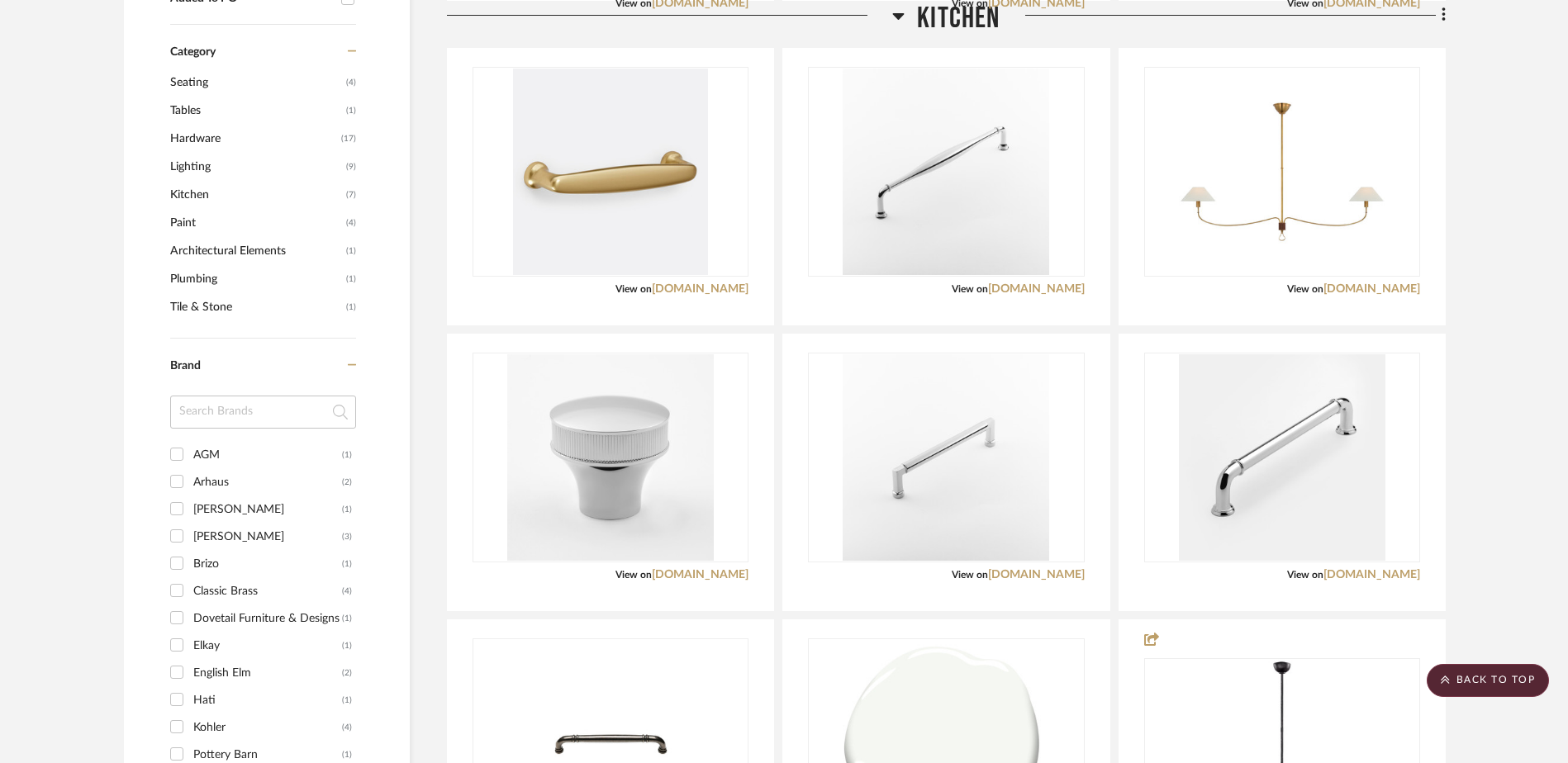
scroll to position [850, 0]
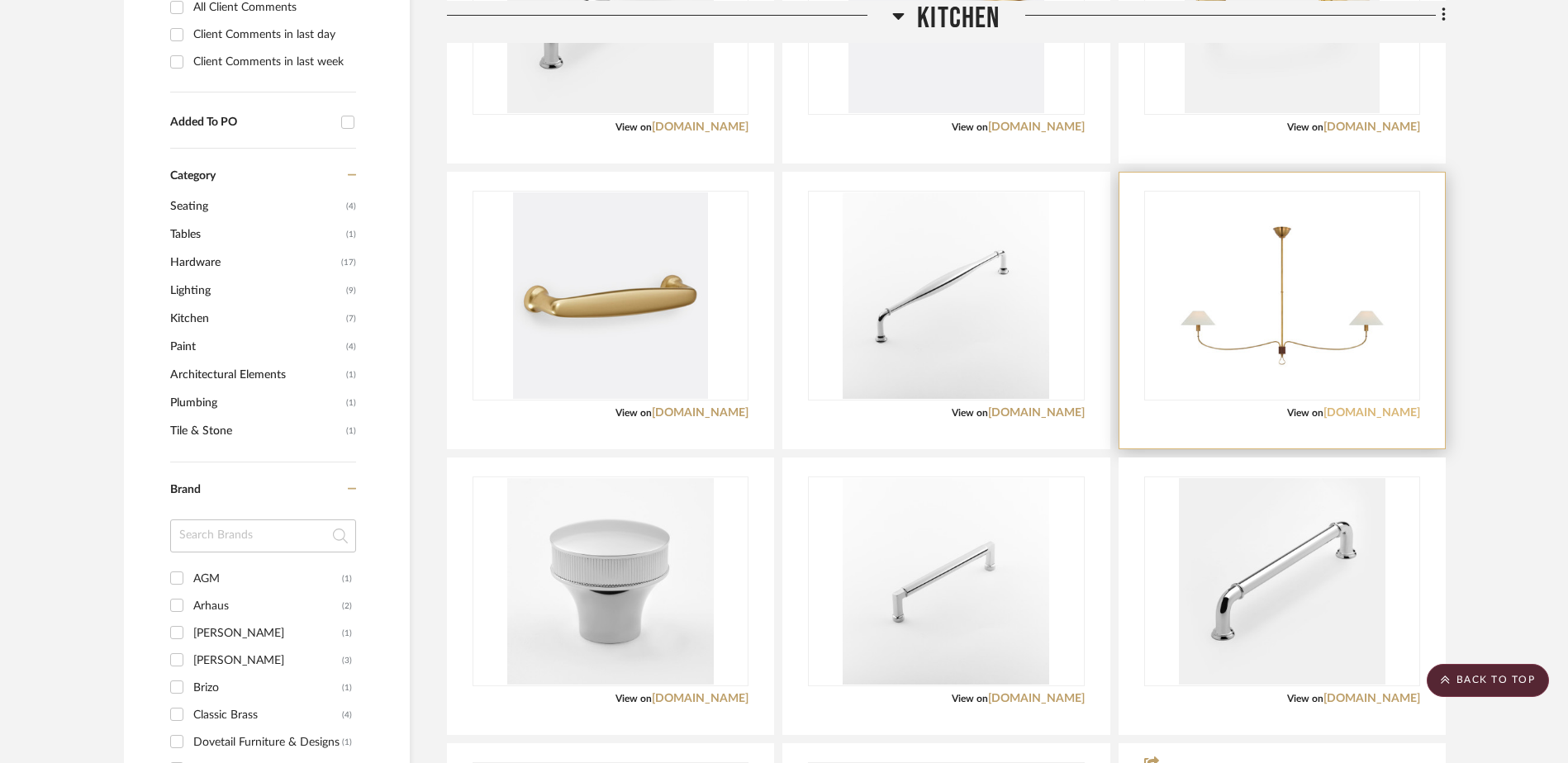
click at [1365, 411] on link "[DOMAIN_NAME]" at bounding box center [1371, 412] width 96 height 12
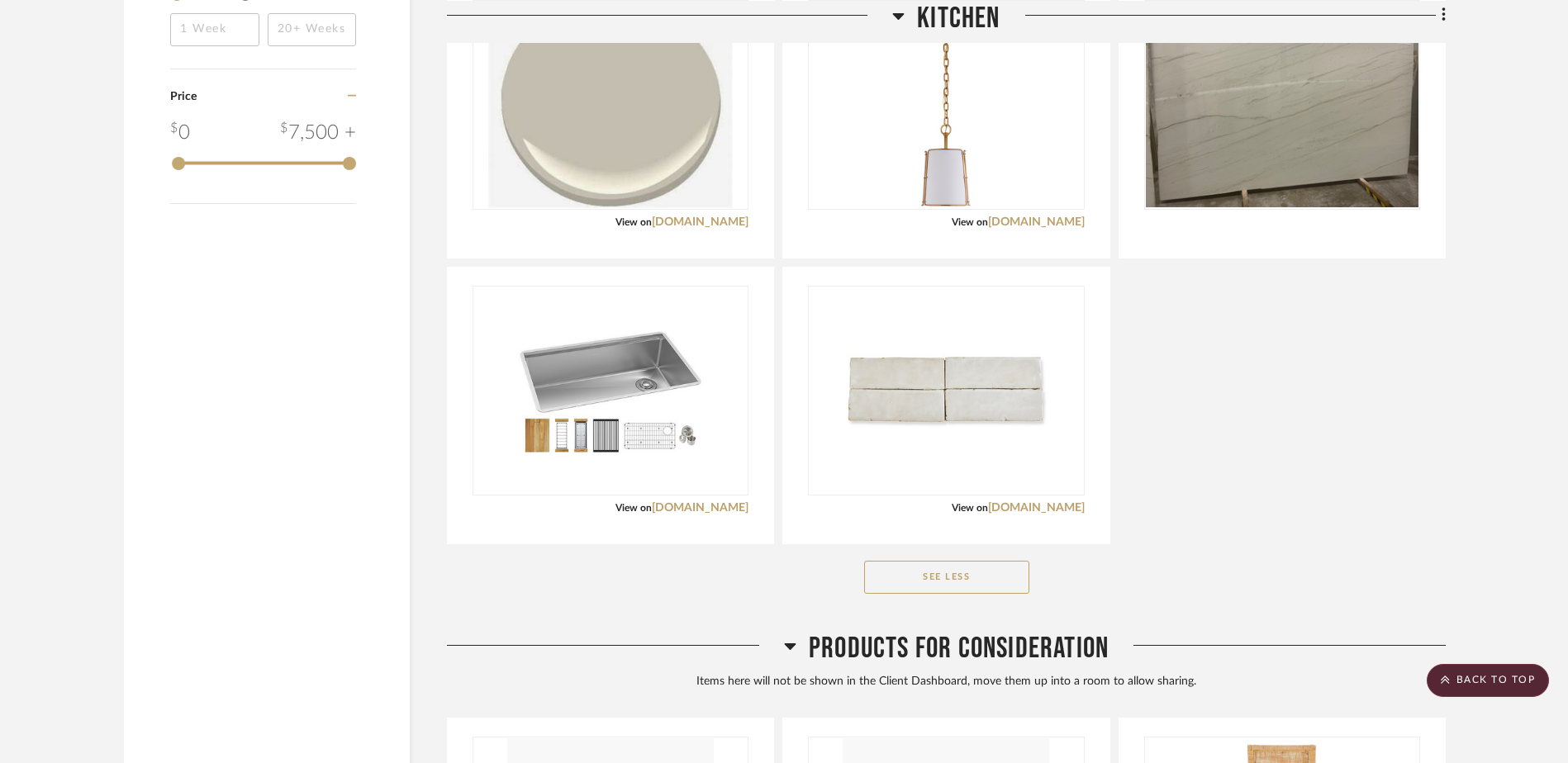
scroll to position [2254, 0]
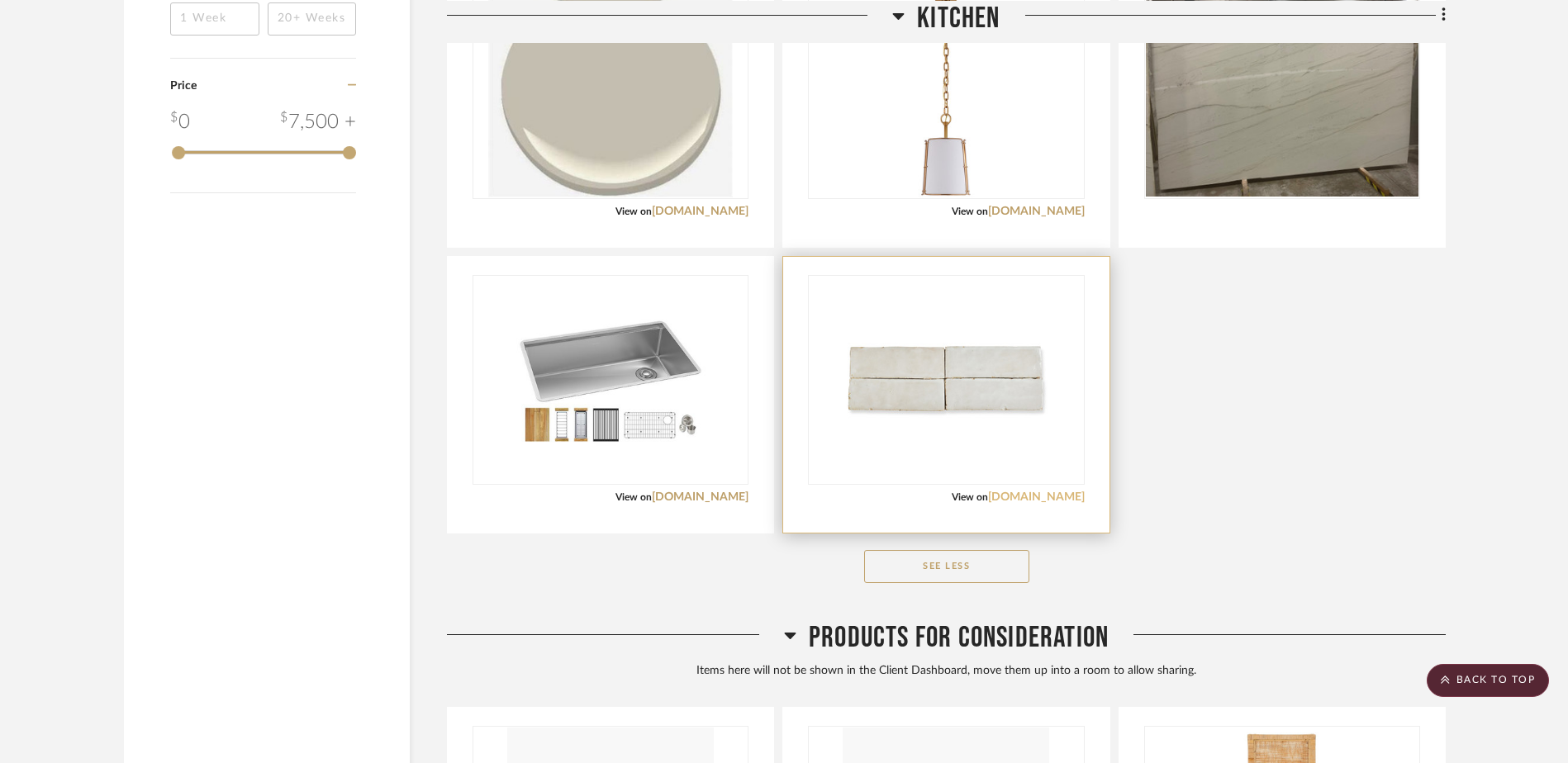
click at [1059, 500] on link "[DOMAIN_NAME]" at bounding box center [1036, 497] width 96 height 12
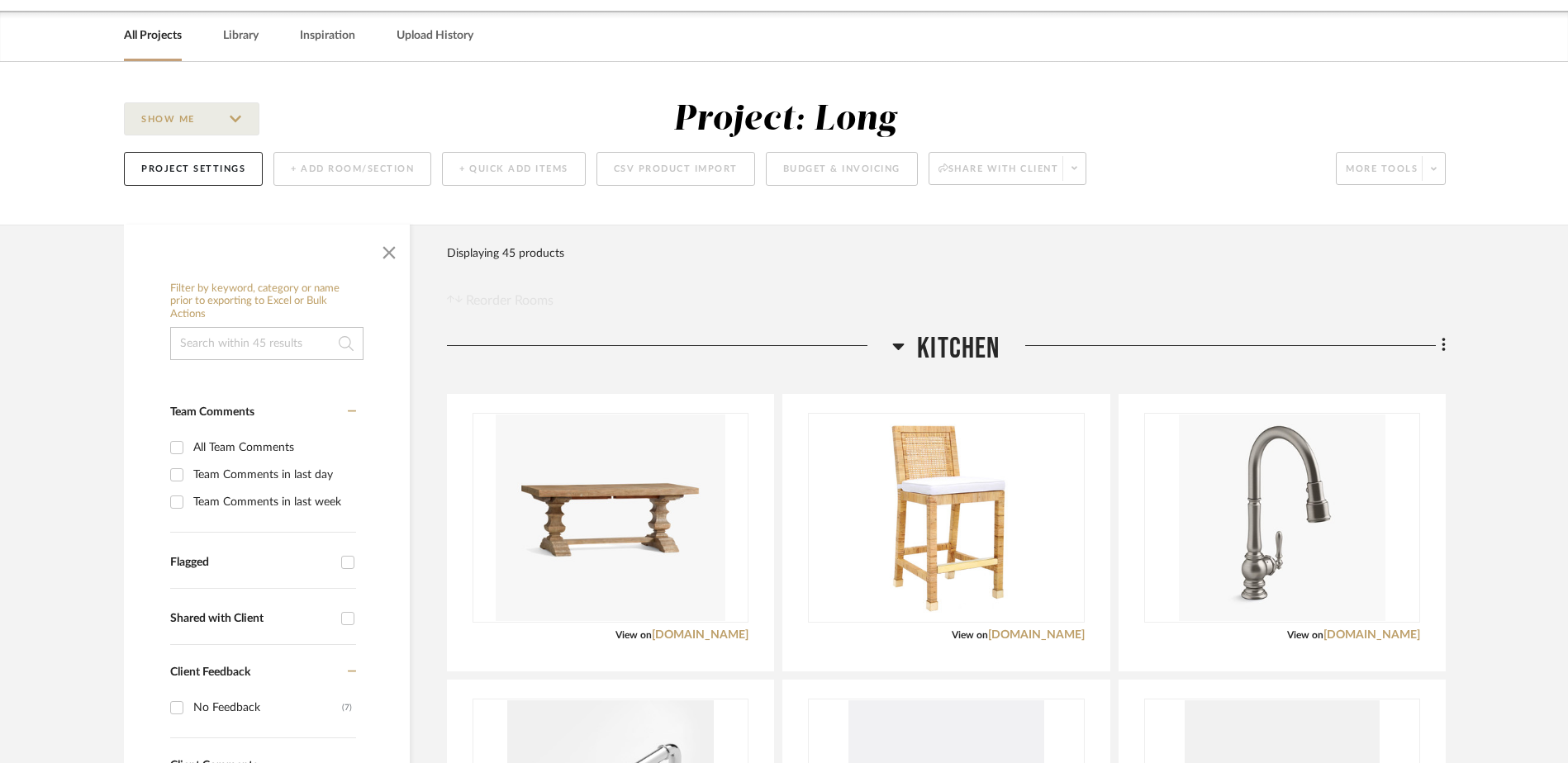
scroll to position [0, 0]
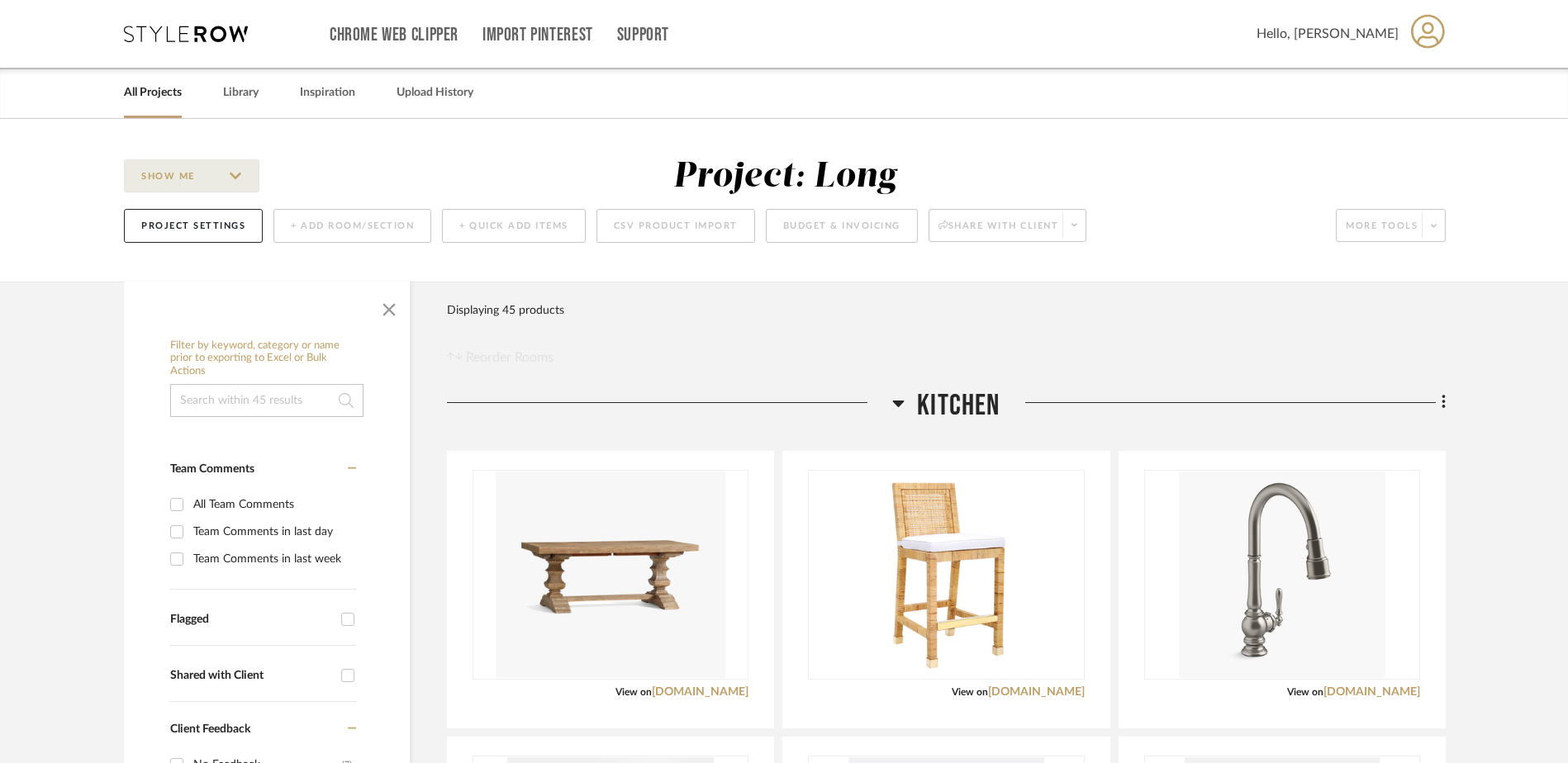
click at [196, 28] on icon at bounding box center [186, 33] width 124 height 16
